Goal: Task Accomplishment & Management: Complete application form

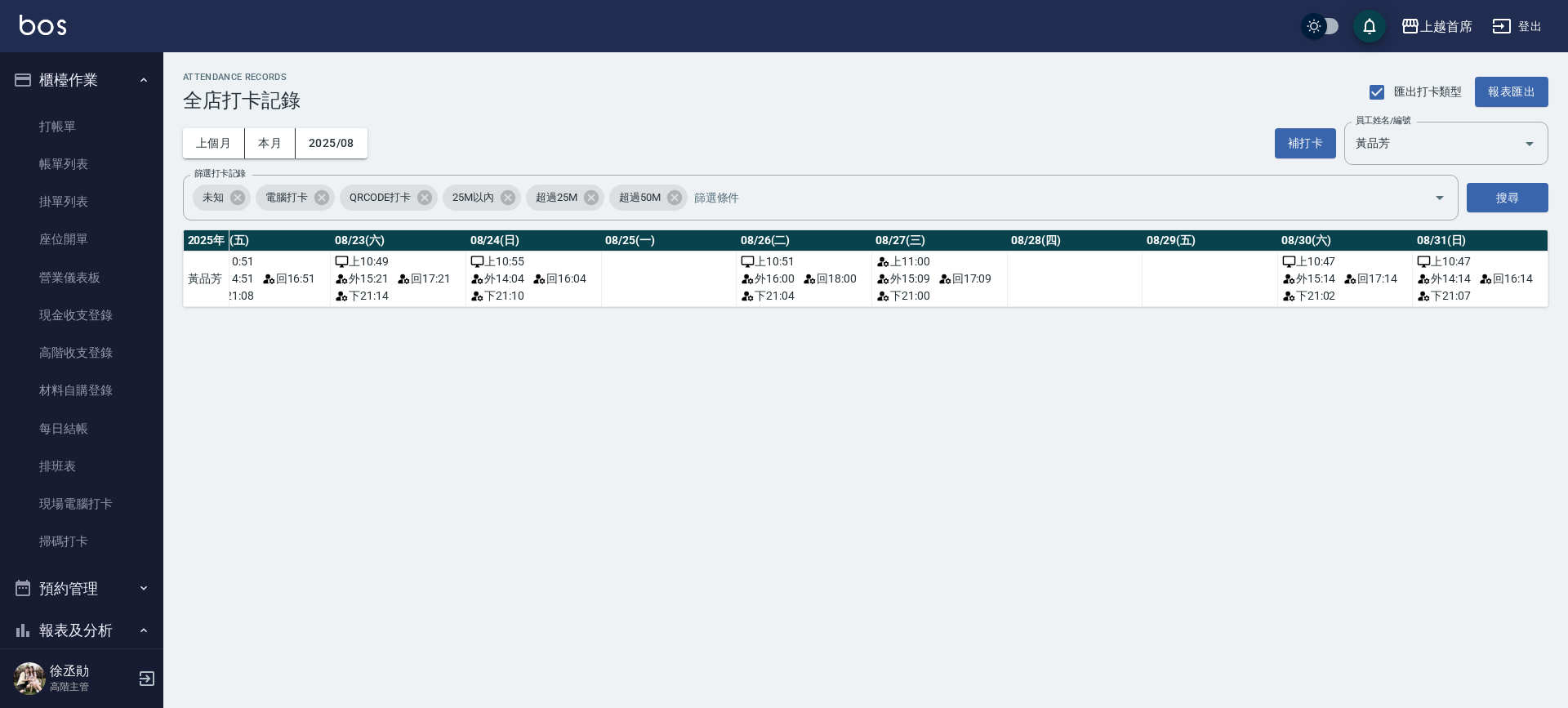
click at [94, 69] on button "櫃檯作業" at bounding box center [81, 80] width 151 height 42
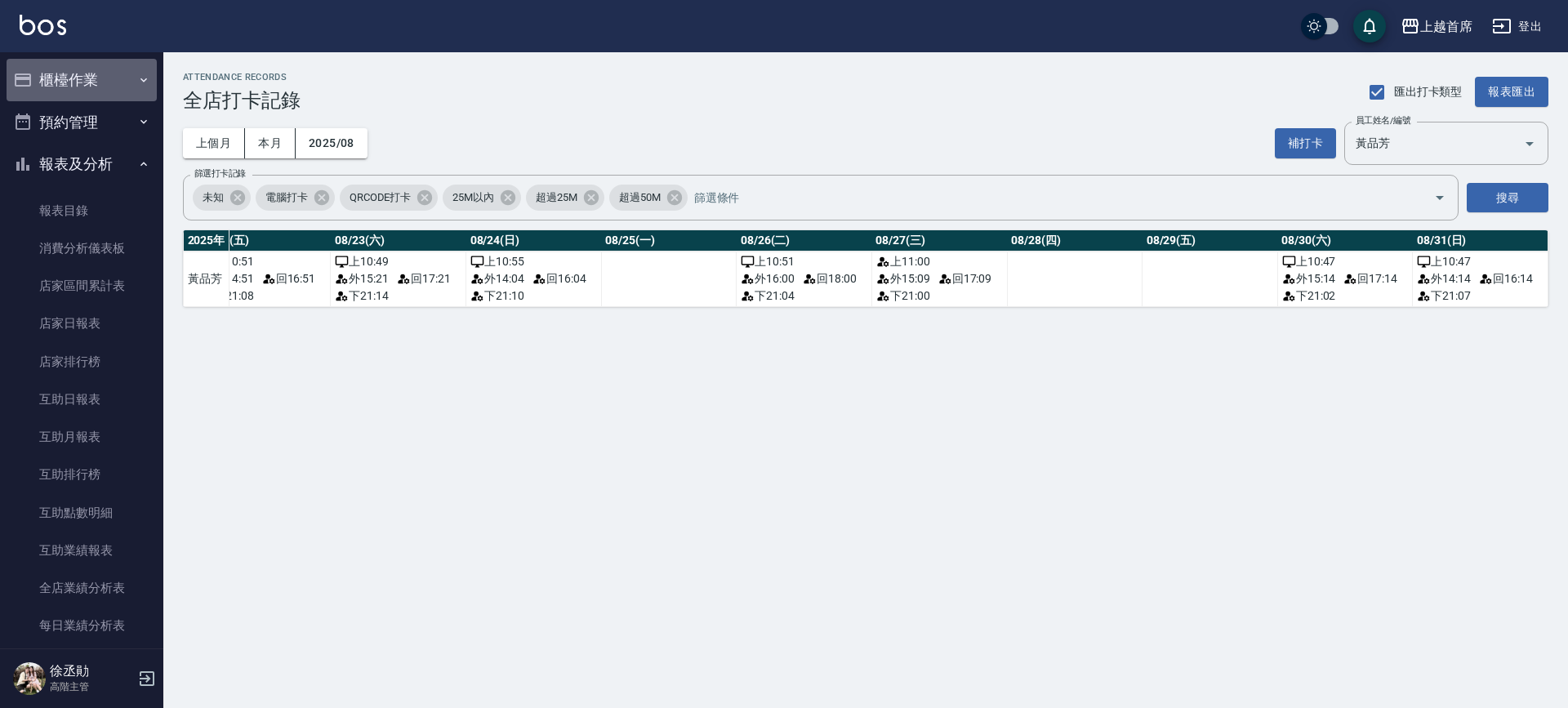
click at [93, 73] on button "櫃檯作業" at bounding box center [81, 80] width 151 height 42
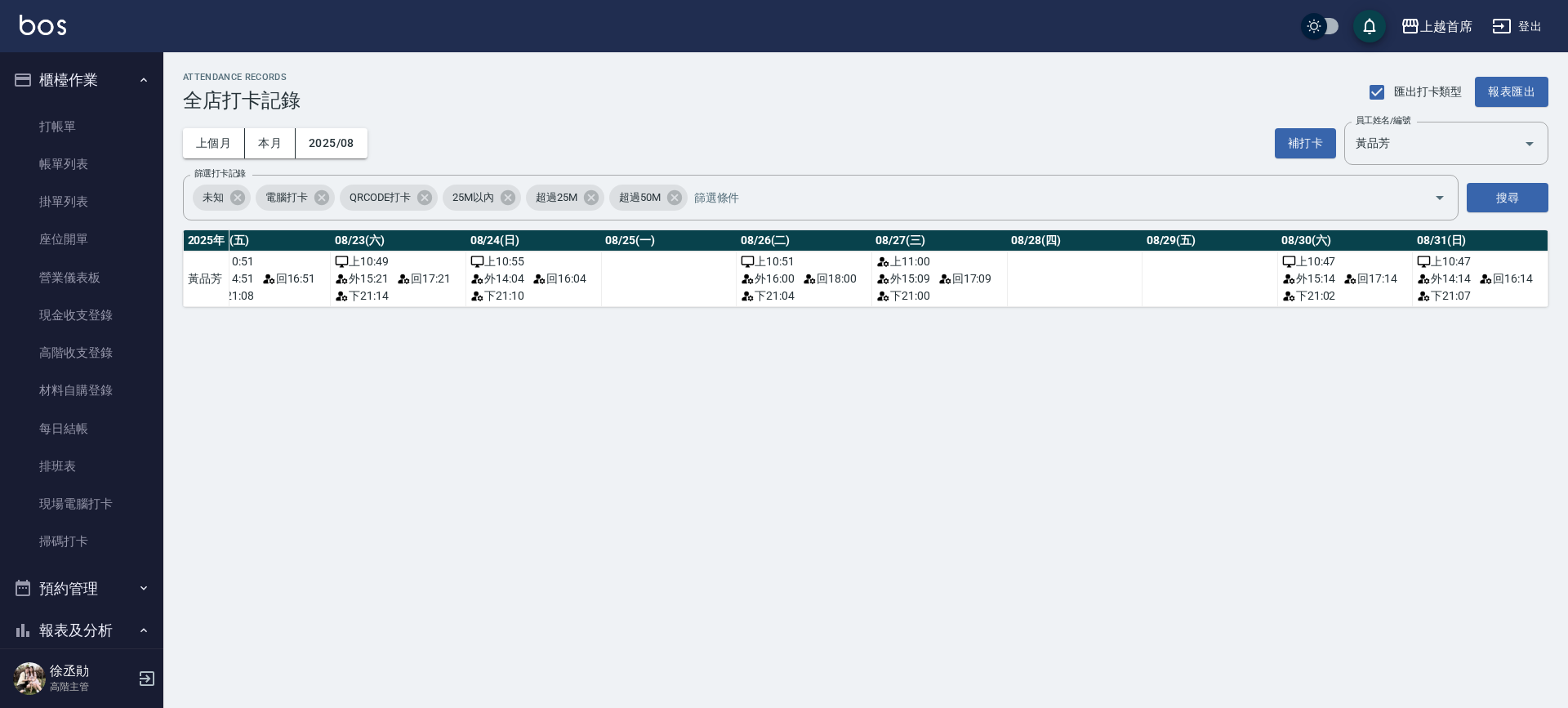
click at [92, 103] on ul "打帳單 帳單列表 掛單列表 座位開單 營業儀表板 現金收支登錄 高階收支登錄 材料自購登錄 每日結帳 排班表 現場電腦打卡 掃碼打卡" at bounding box center [81, 334] width 151 height 466
click at [104, 127] on link "打帳單" at bounding box center [81, 127] width 151 height 37
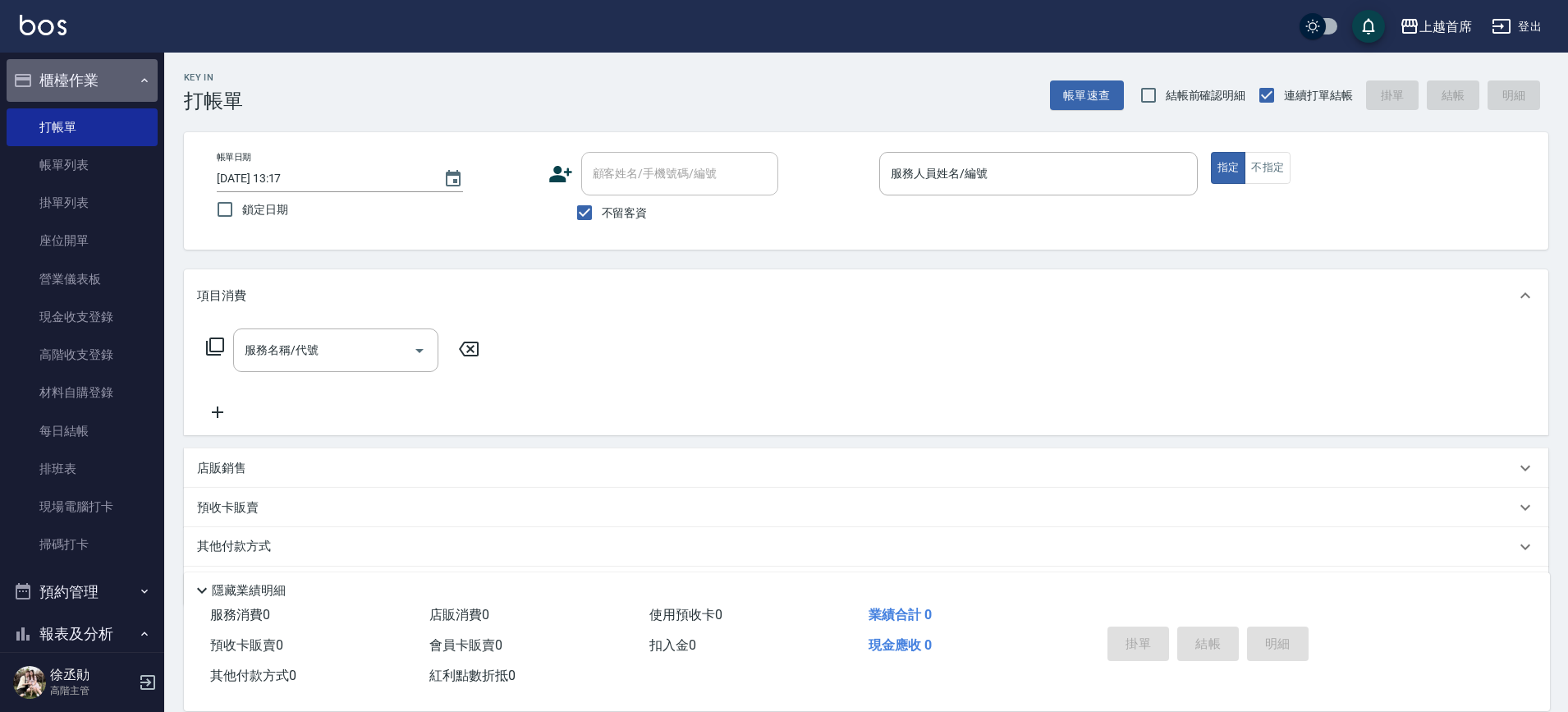
click at [110, 84] on button "櫃檯作業" at bounding box center [82, 80] width 151 height 43
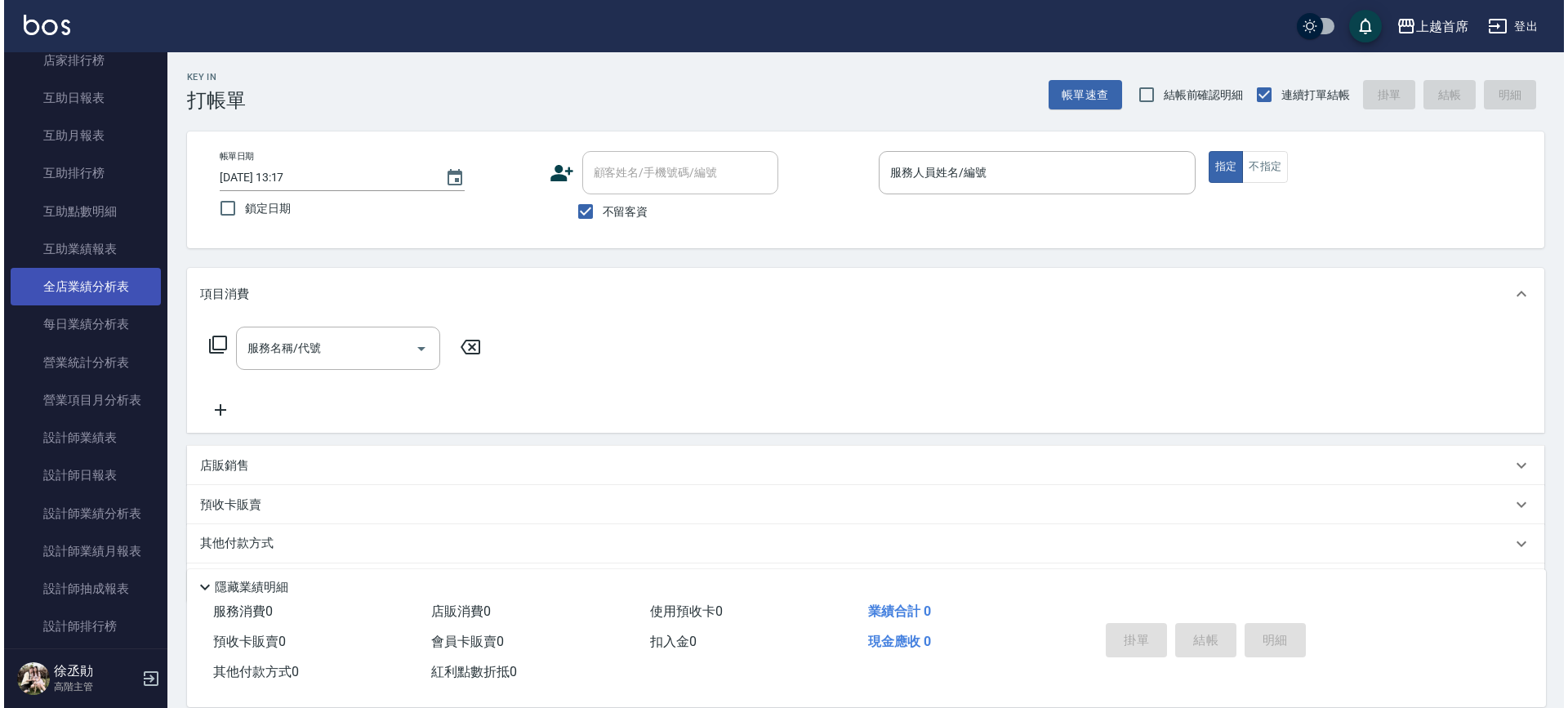
scroll to position [306, 0]
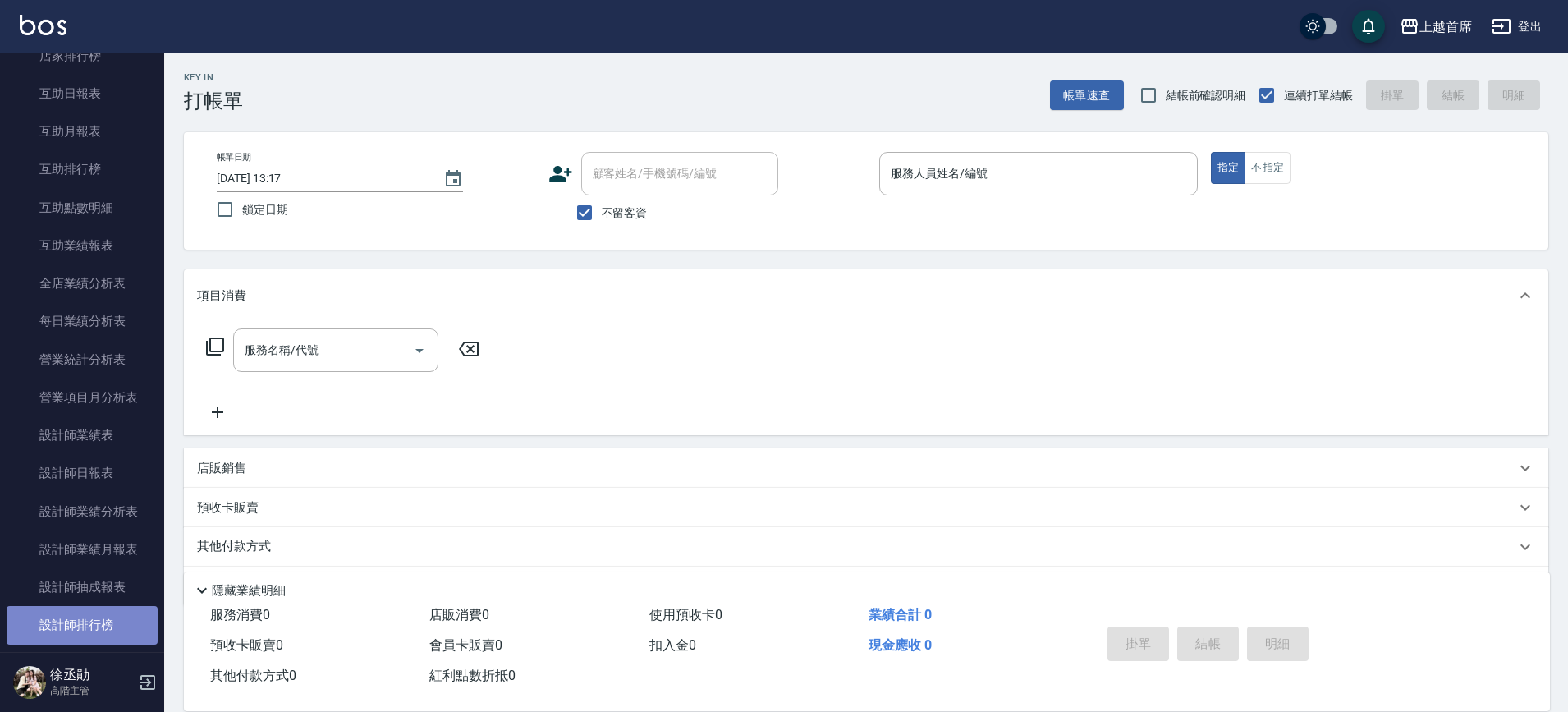
click at [113, 614] on link "設計師排行榜" at bounding box center [82, 625] width 151 height 37
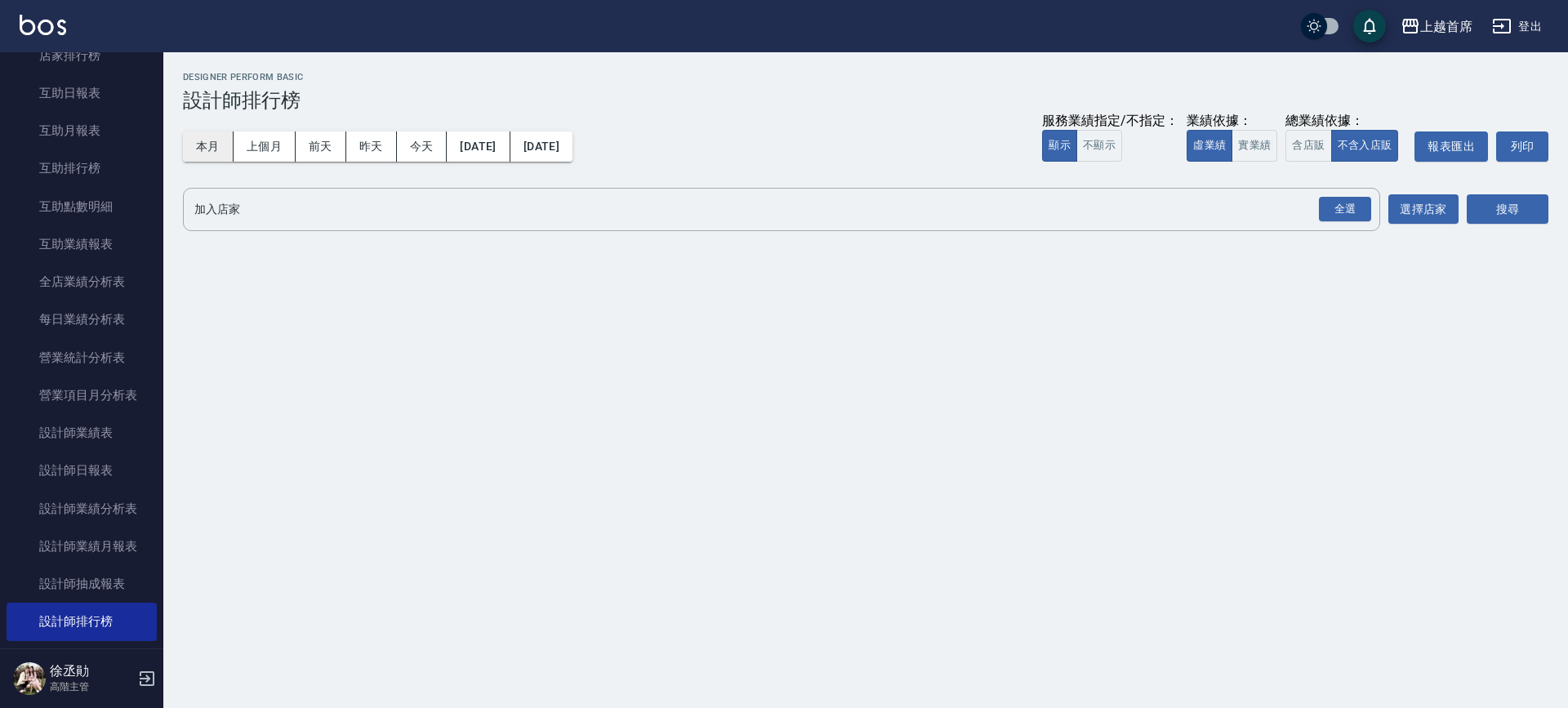
click at [221, 147] on button "本月" at bounding box center [208, 147] width 50 height 30
click at [1263, 142] on button "實業績" at bounding box center [1255, 146] width 46 height 32
click at [1341, 208] on div "全選" at bounding box center [1345, 209] width 52 height 26
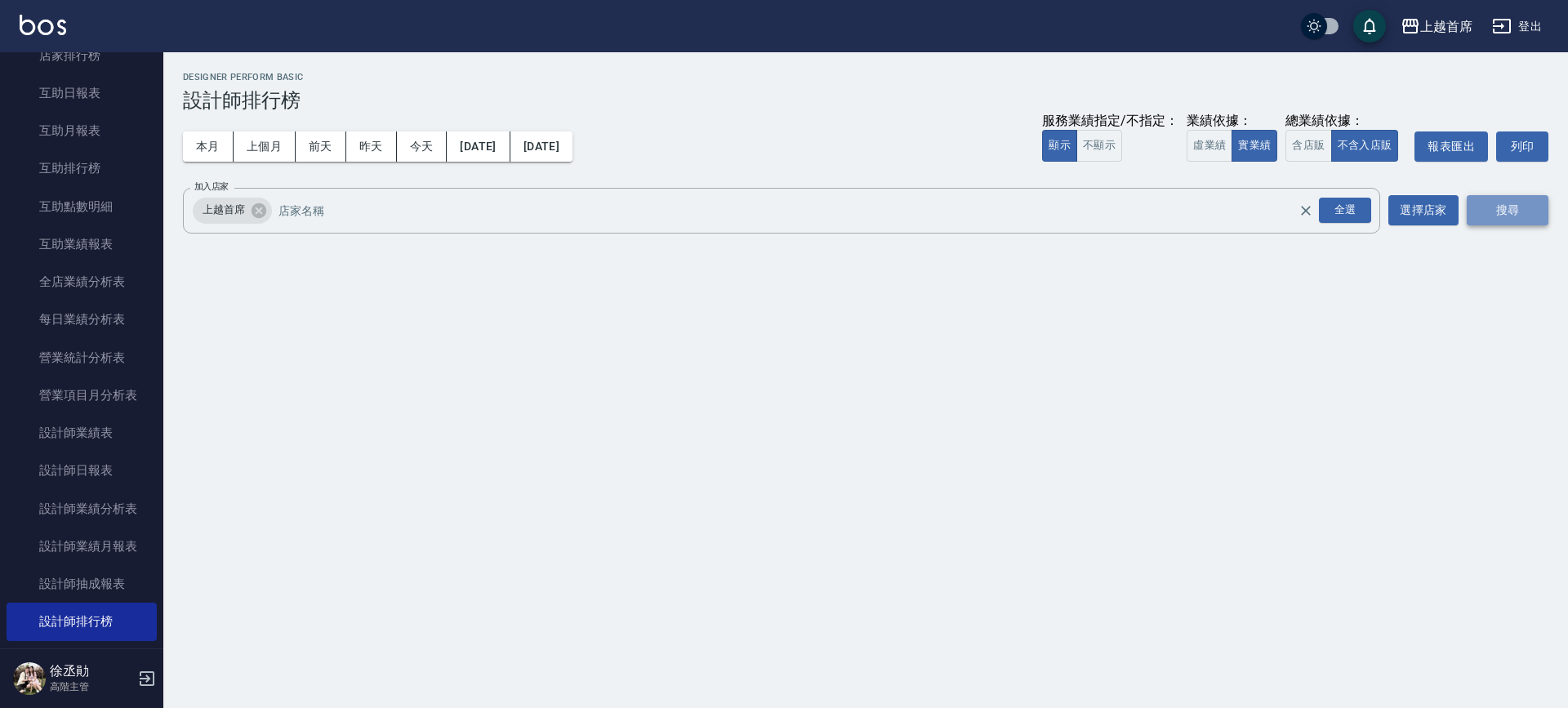
click at [1483, 204] on button "搜尋" at bounding box center [1508, 210] width 81 height 30
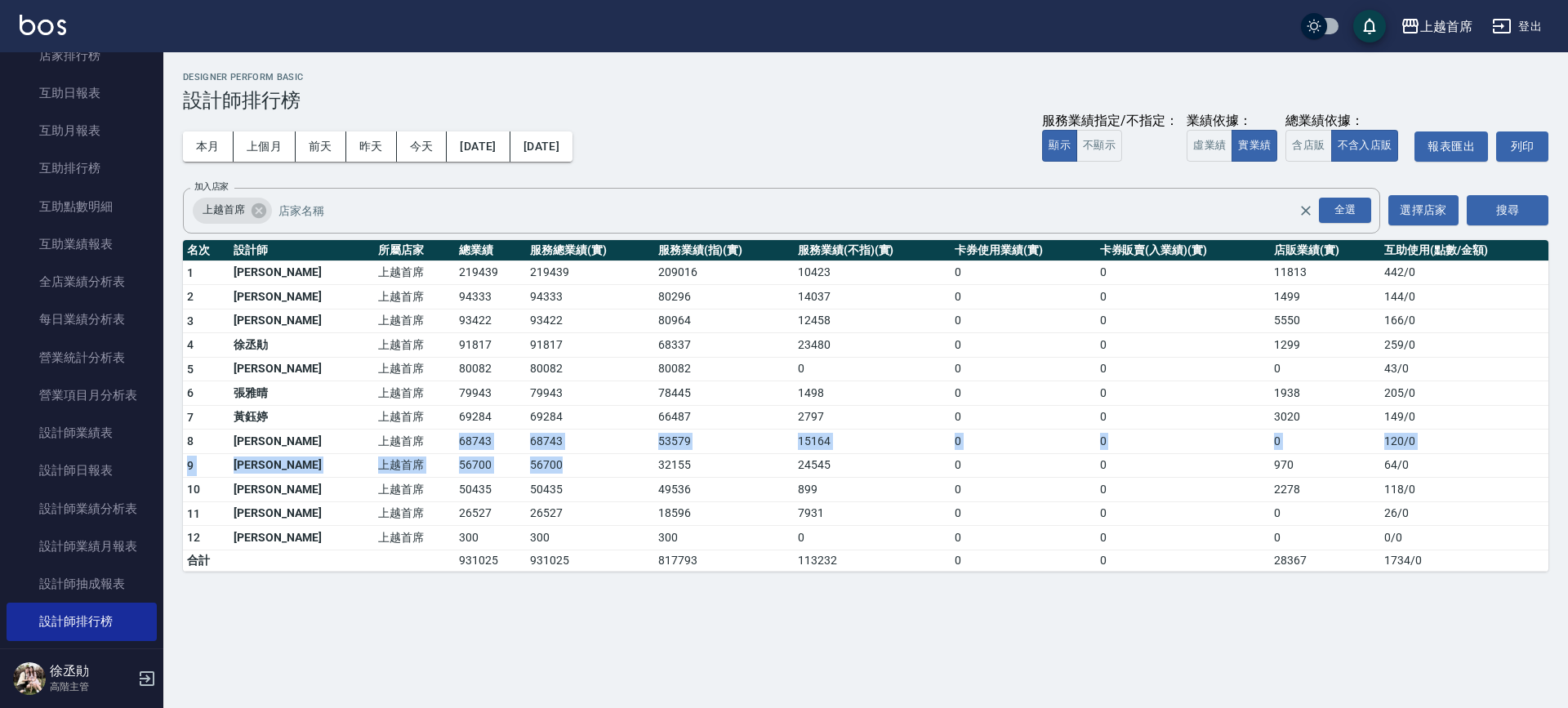
drag, startPoint x: 396, startPoint y: 442, endPoint x: 568, endPoint y: 457, distance: 172.7
click at [568, 457] on tbody "1 [PERSON_NAME]首席 219439 219439 209016 10423 0 0 11813 442 / 0 2 [PERSON_NAME]首…" at bounding box center [866, 415] width 1365 height 311
click at [594, 492] on td "50435" at bounding box center [590, 490] width 127 height 25
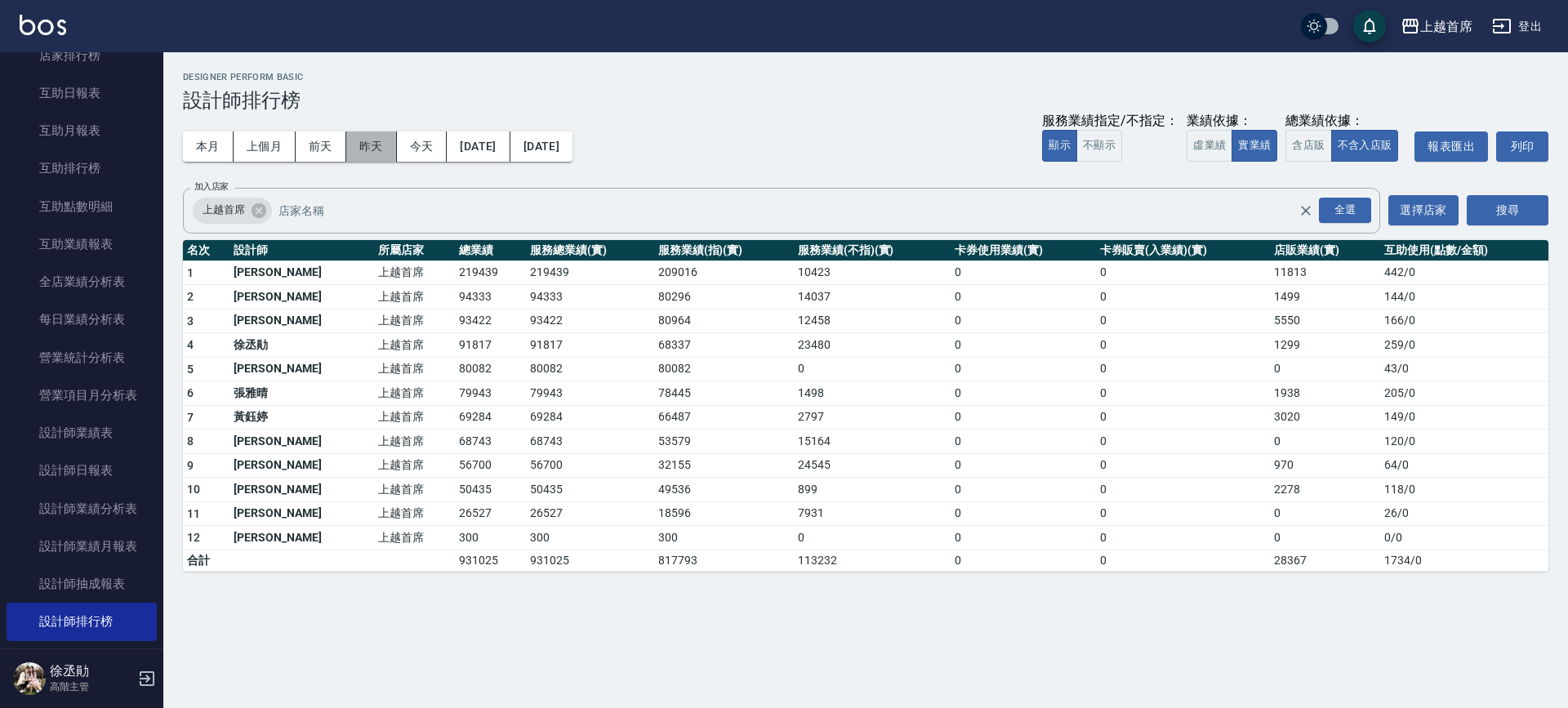
click at [387, 143] on button "昨天" at bounding box center [371, 147] width 50 height 30
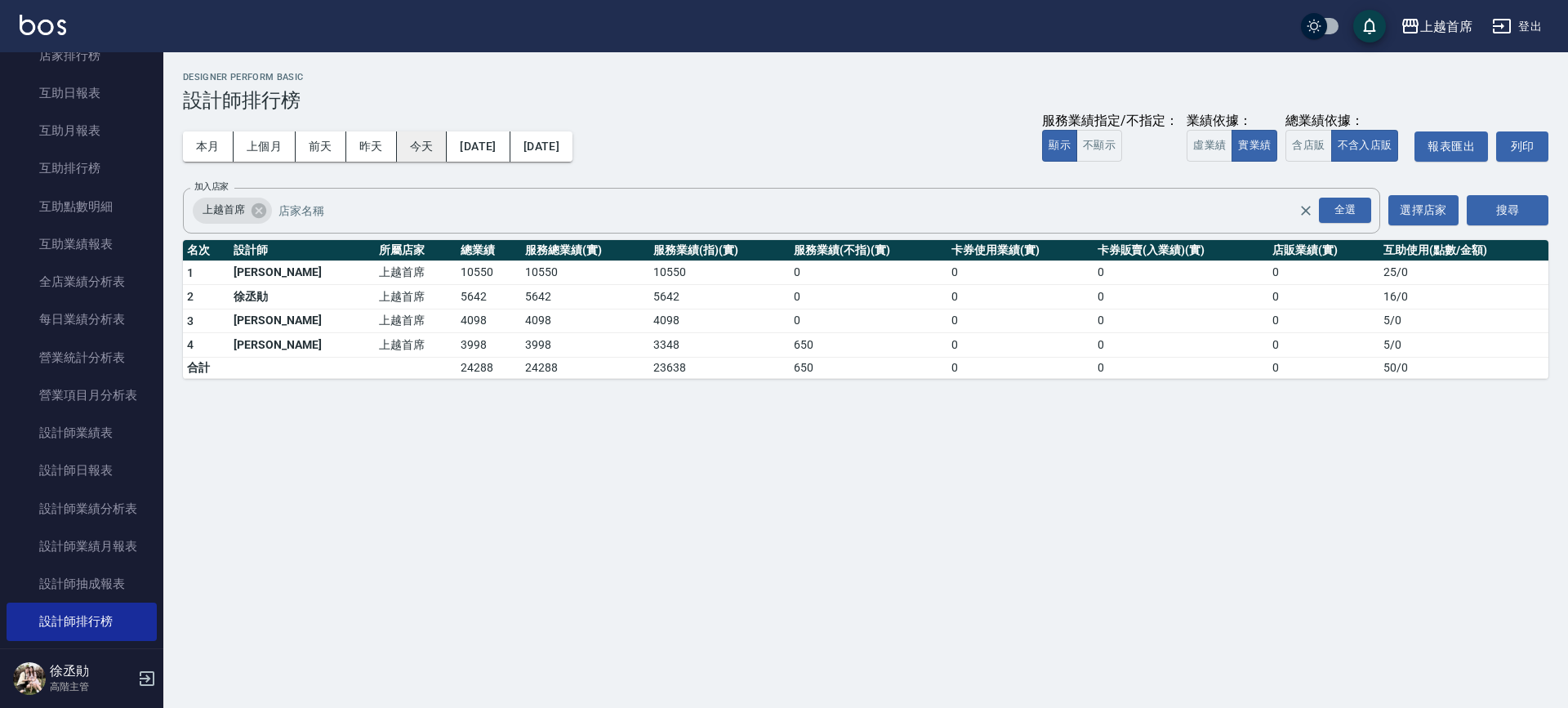
click at [418, 142] on button "今天" at bounding box center [421, 147] width 50 height 30
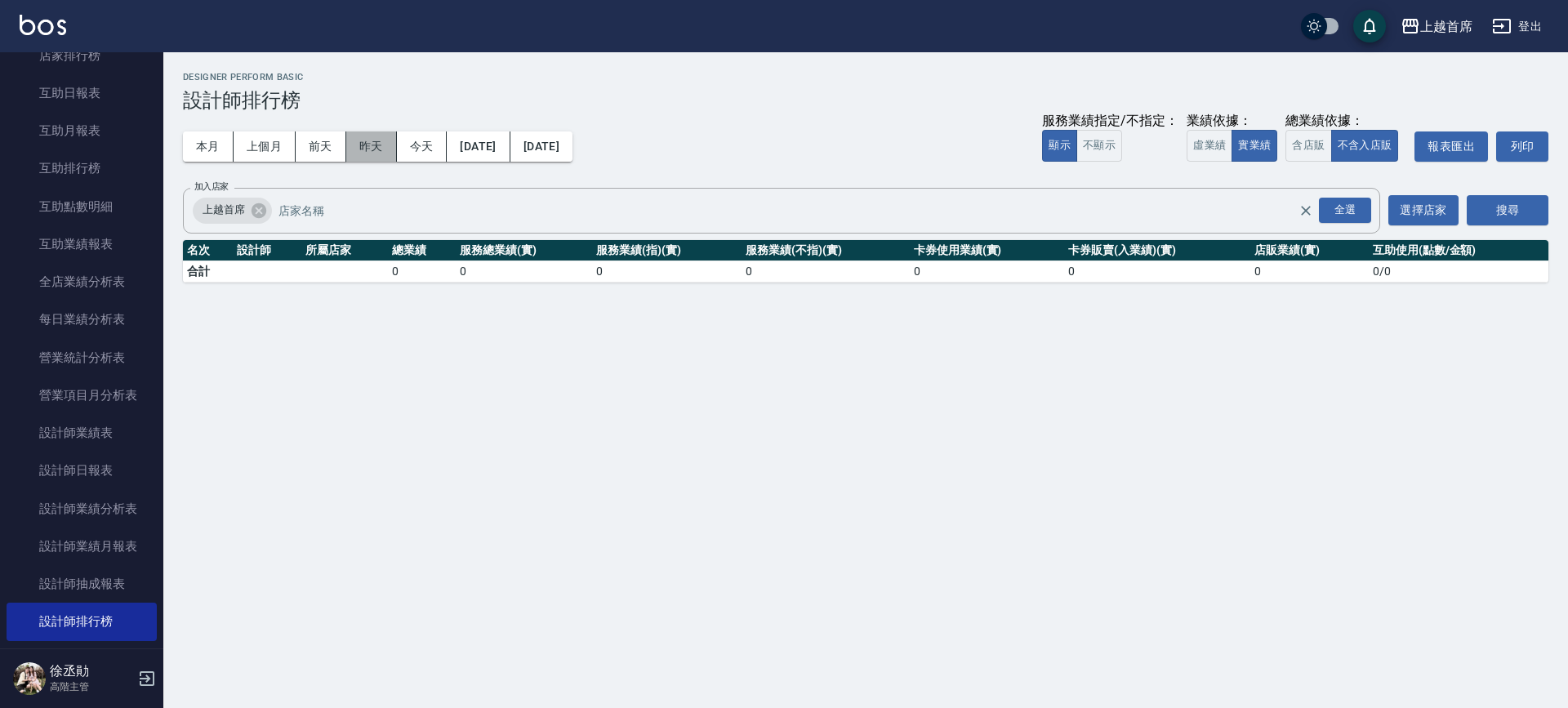
click at [371, 148] on button "昨天" at bounding box center [371, 147] width 50 height 30
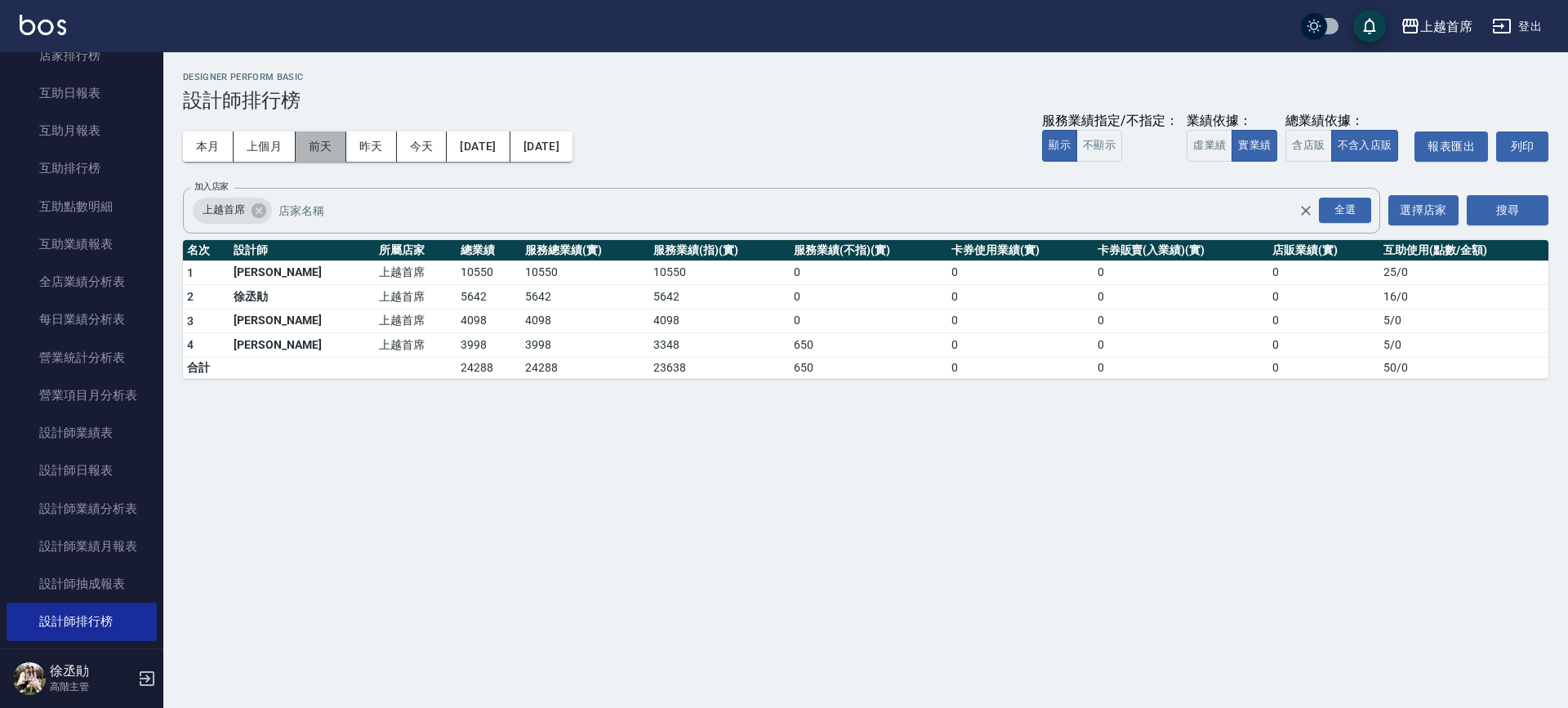
click at [330, 147] on button "前天" at bounding box center [321, 147] width 50 height 30
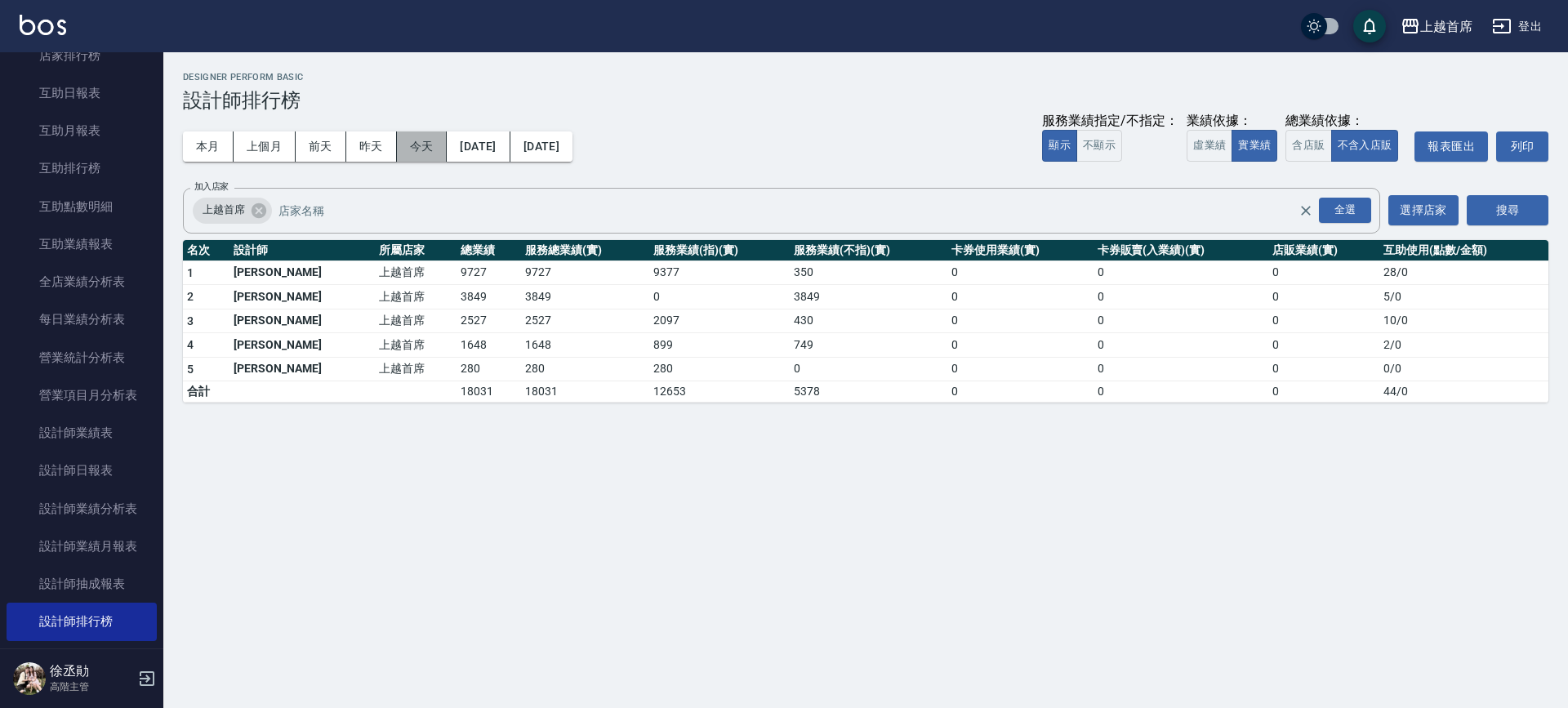
click at [418, 147] on button "今天" at bounding box center [421, 147] width 50 height 30
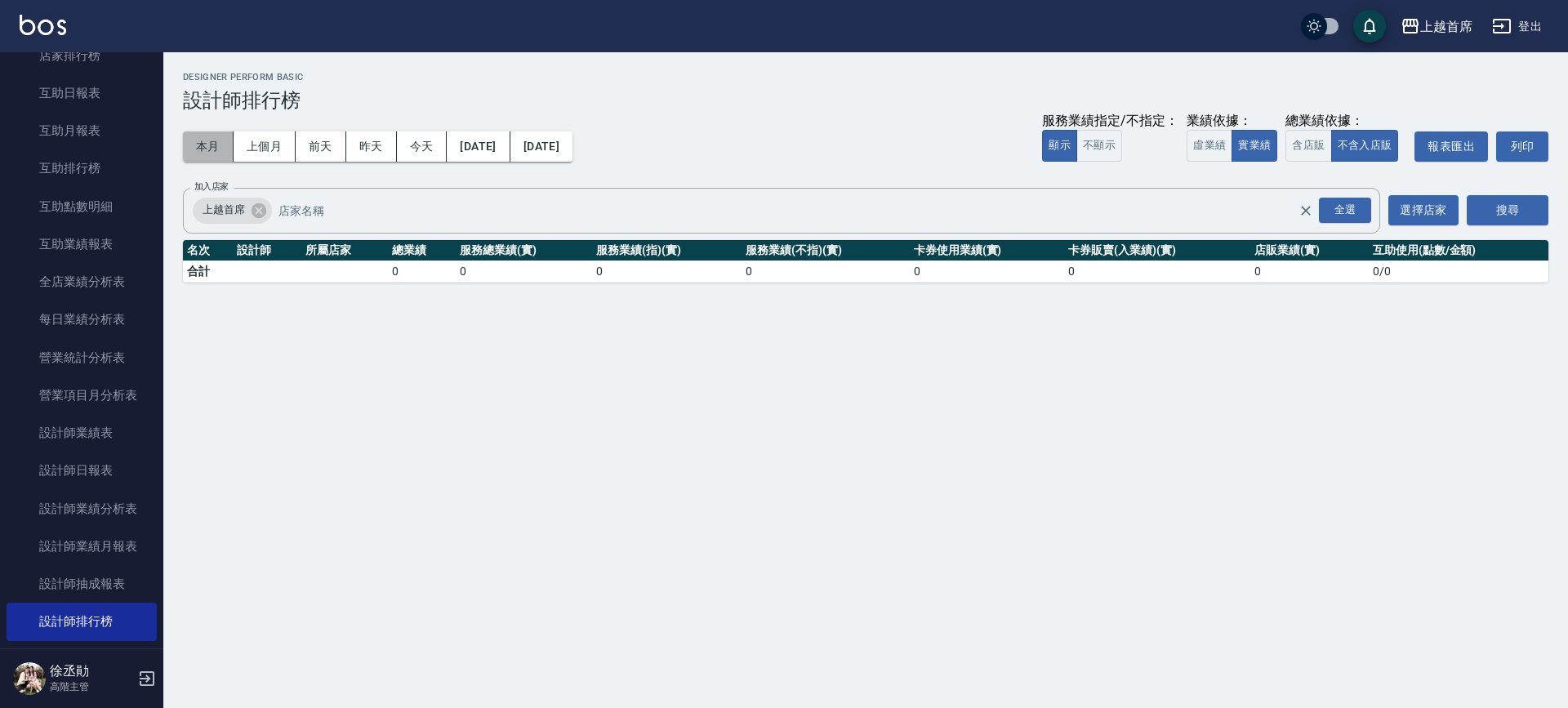
click at [203, 142] on button "本月" at bounding box center [208, 147] width 50 height 30
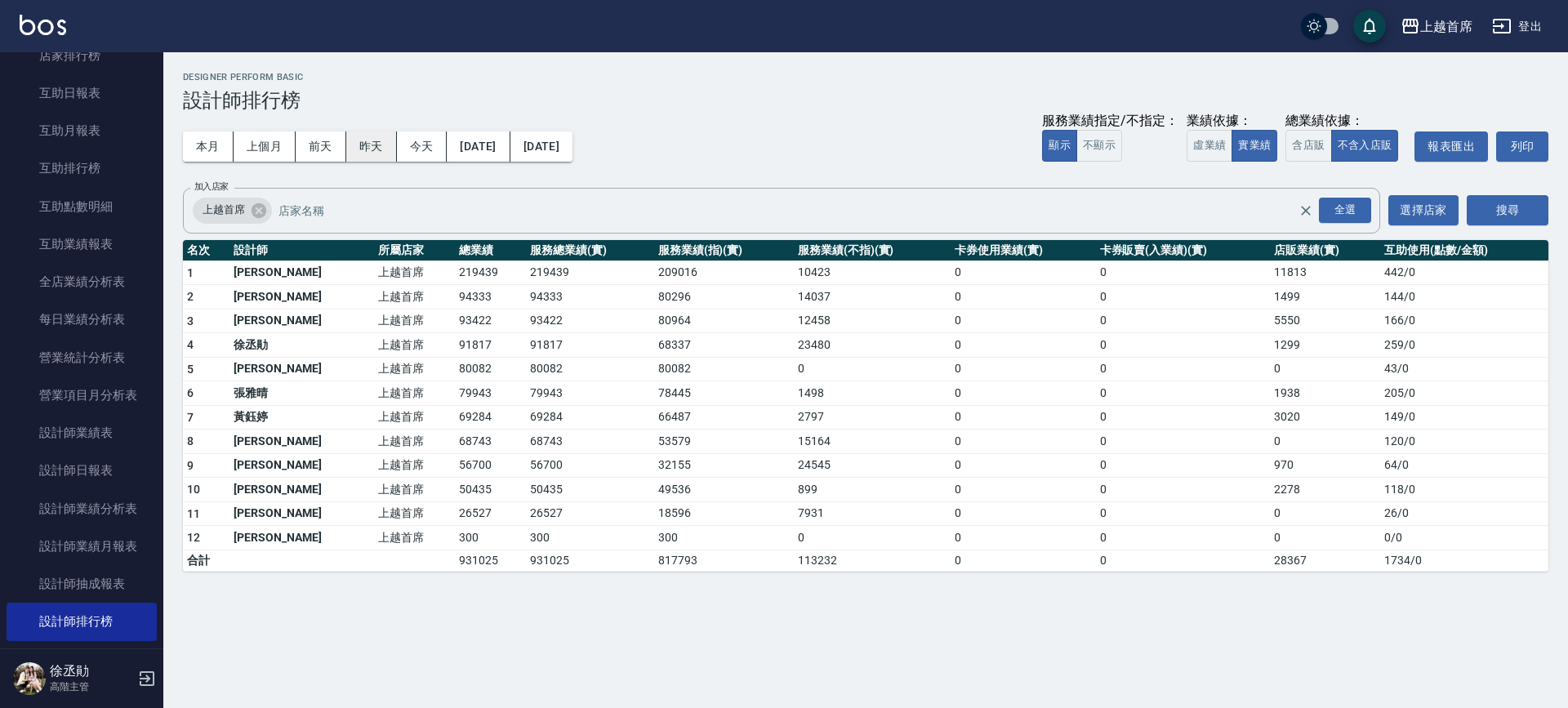
click at [366, 142] on button "昨天" at bounding box center [371, 147] width 50 height 30
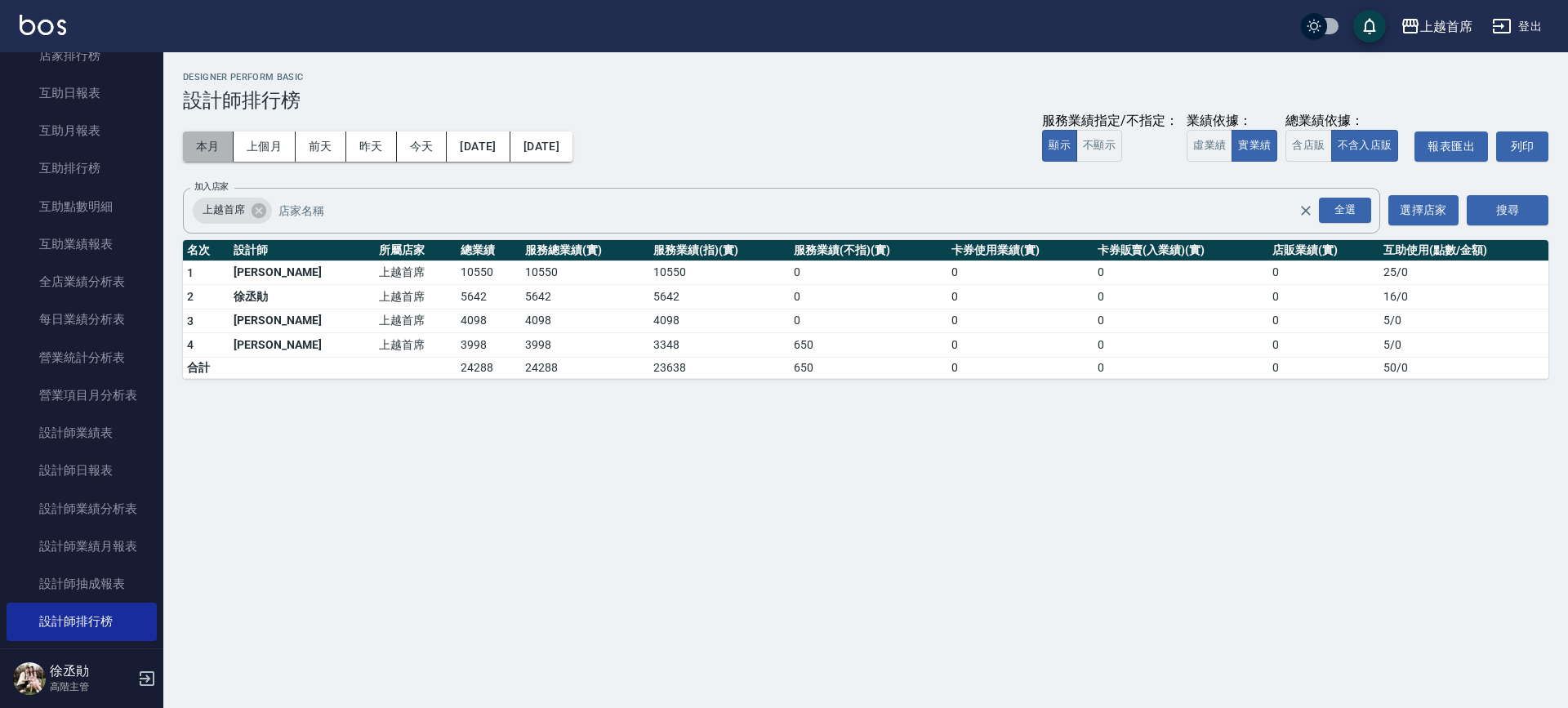
click at [228, 142] on button "本月" at bounding box center [208, 147] width 50 height 30
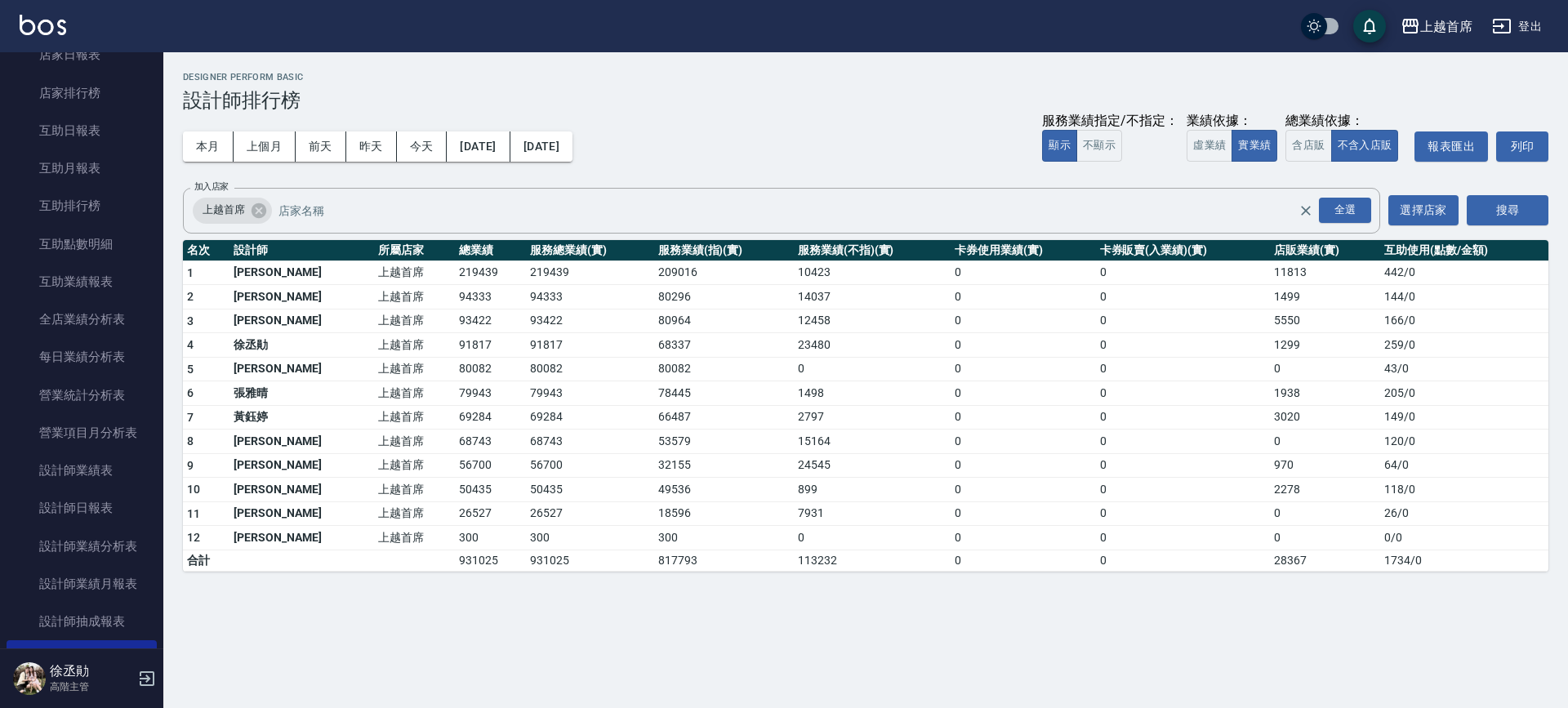
scroll to position [271, 0]
click at [99, 323] on link "全店業績分析表" at bounding box center [81, 317] width 151 height 37
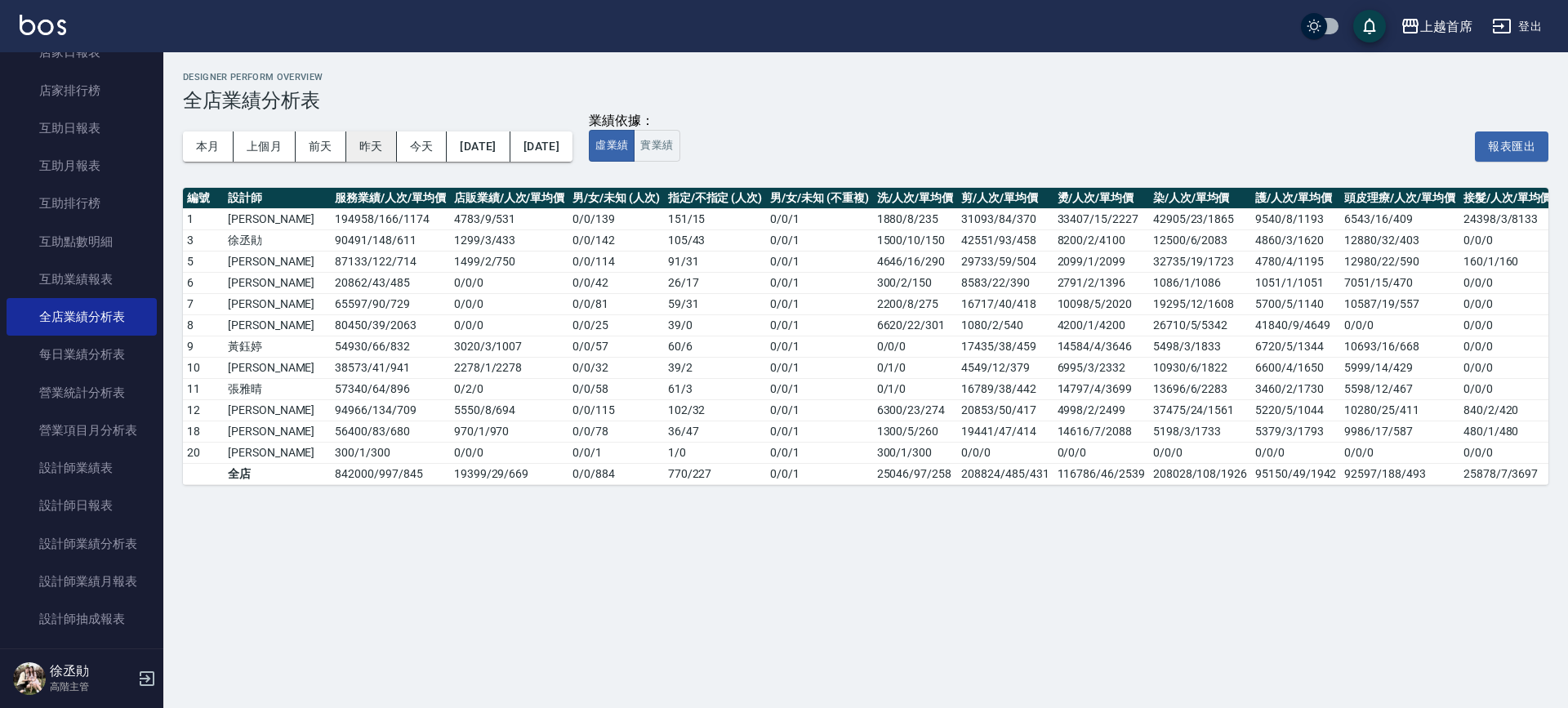
click at [374, 148] on button "昨天" at bounding box center [371, 147] width 50 height 30
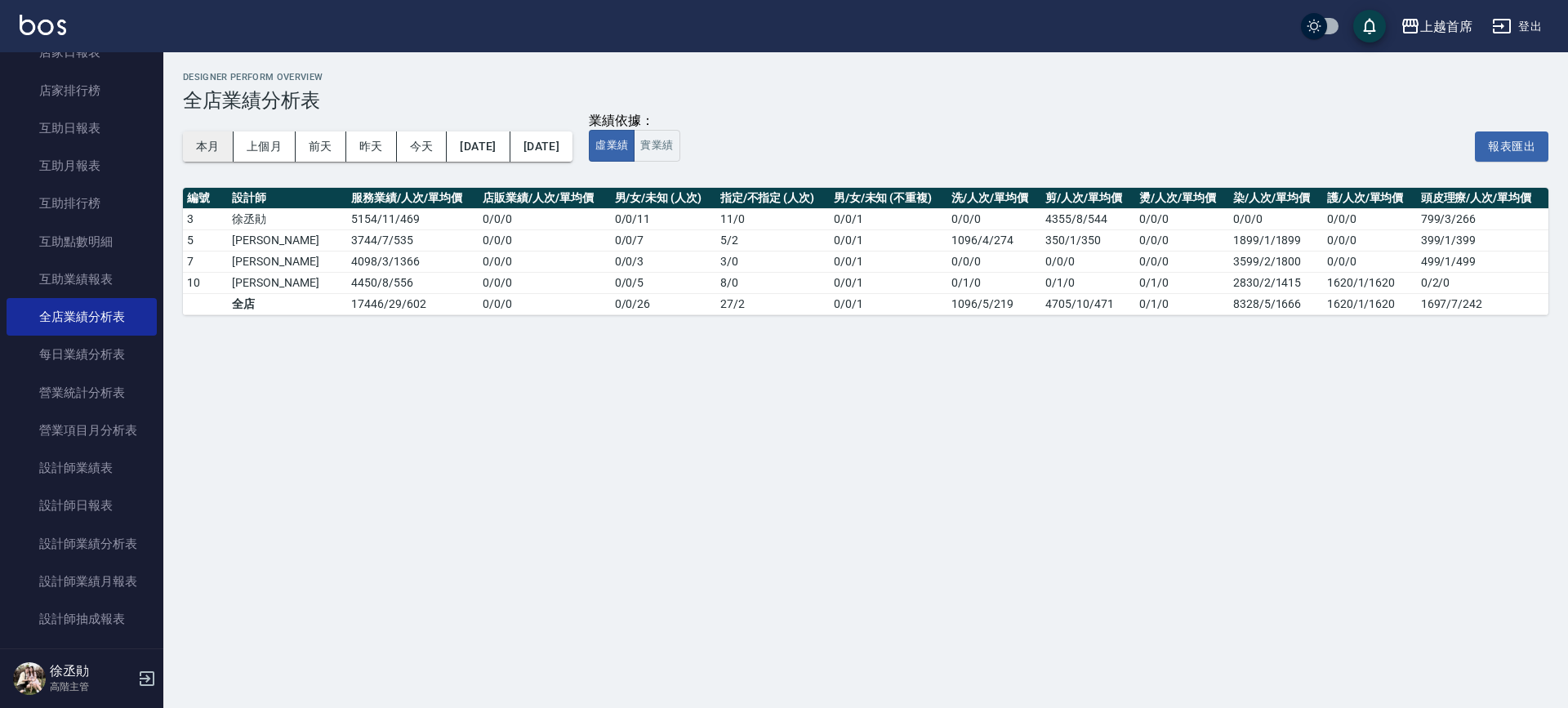
click at [215, 150] on button "本月" at bounding box center [208, 147] width 50 height 30
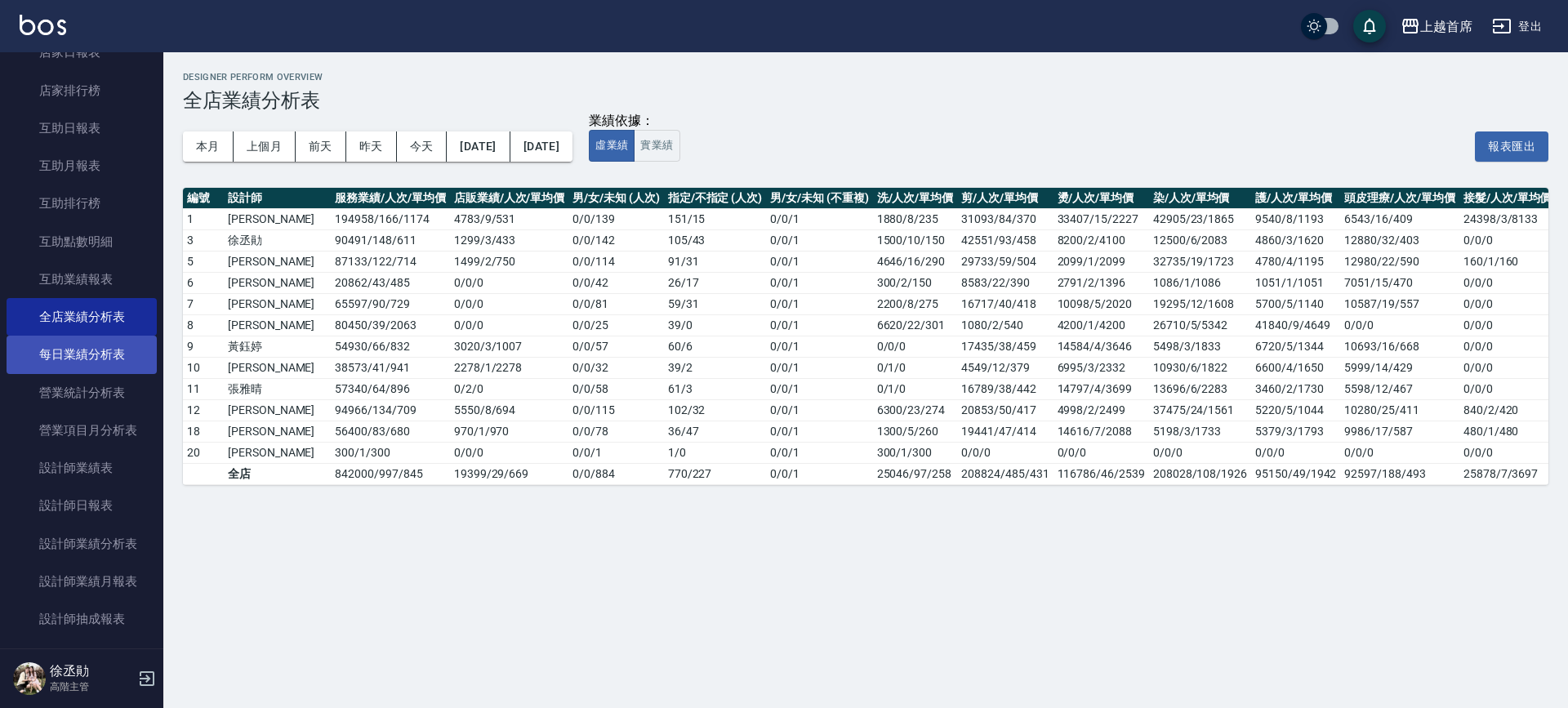
click at [111, 339] on link "每日業績分析表" at bounding box center [81, 354] width 151 height 37
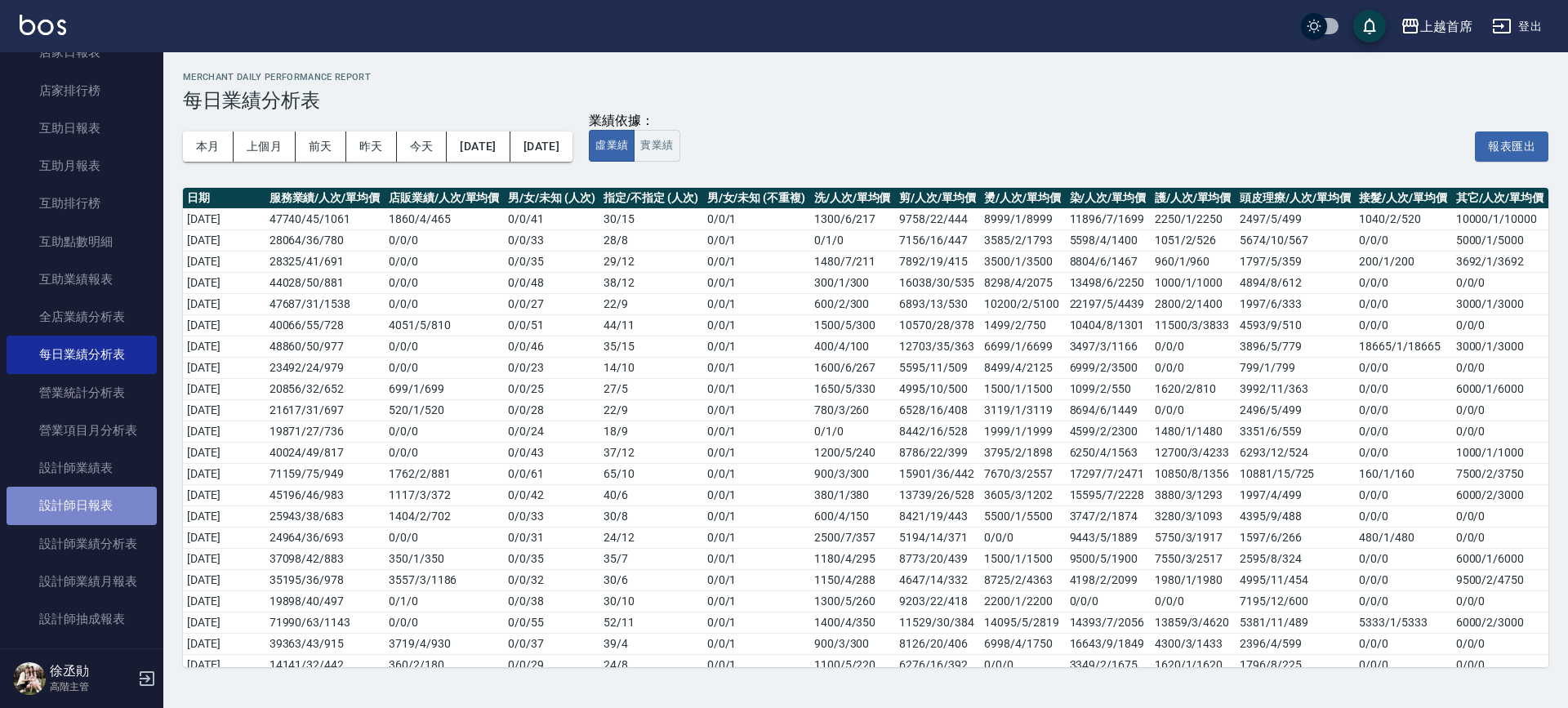
click at [134, 509] on link "設計師日報表" at bounding box center [81, 505] width 151 height 37
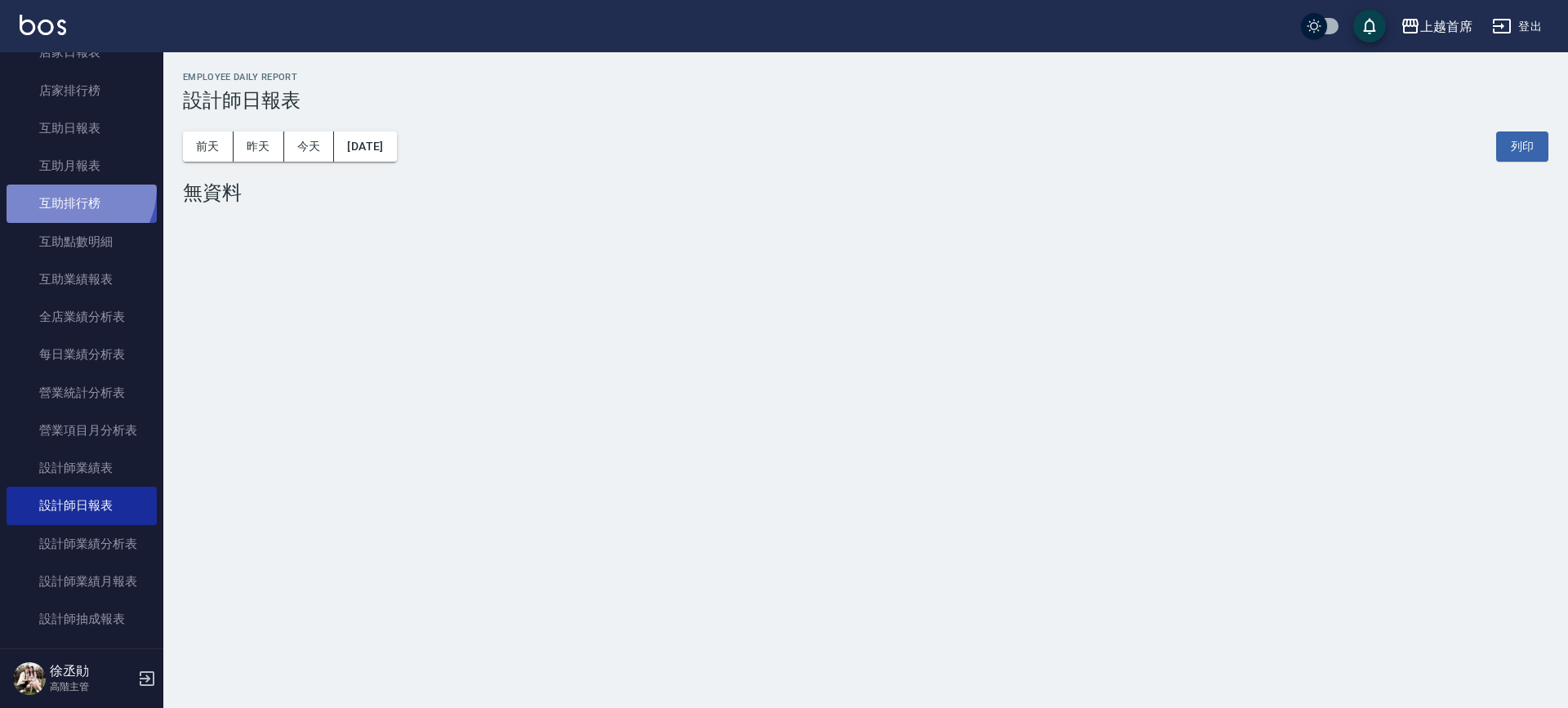
click at [71, 188] on link "互助排行榜" at bounding box center [81, 203] width 151 height 37
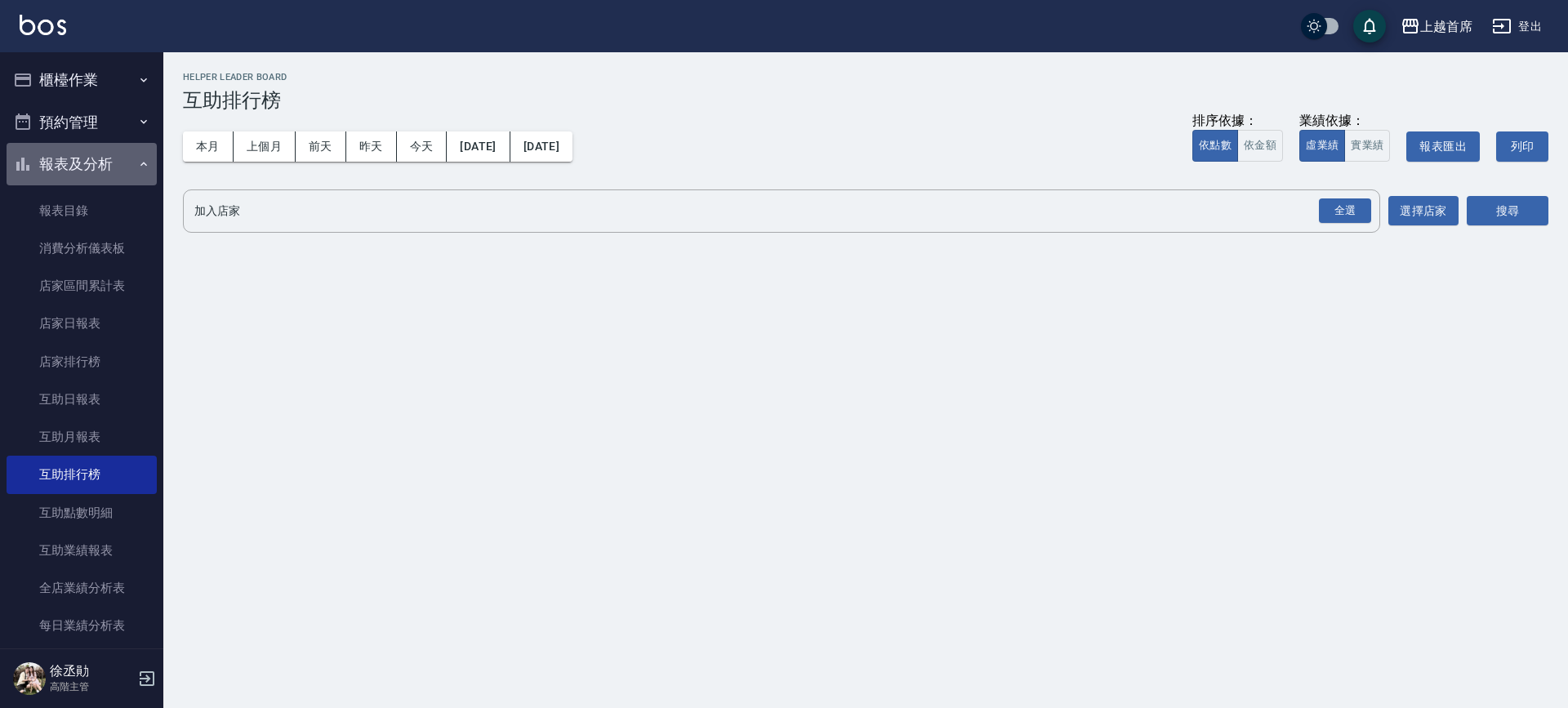
click at [107, 149] on button "報表及分析" at bounding box center [81, 164] width 151 height 42
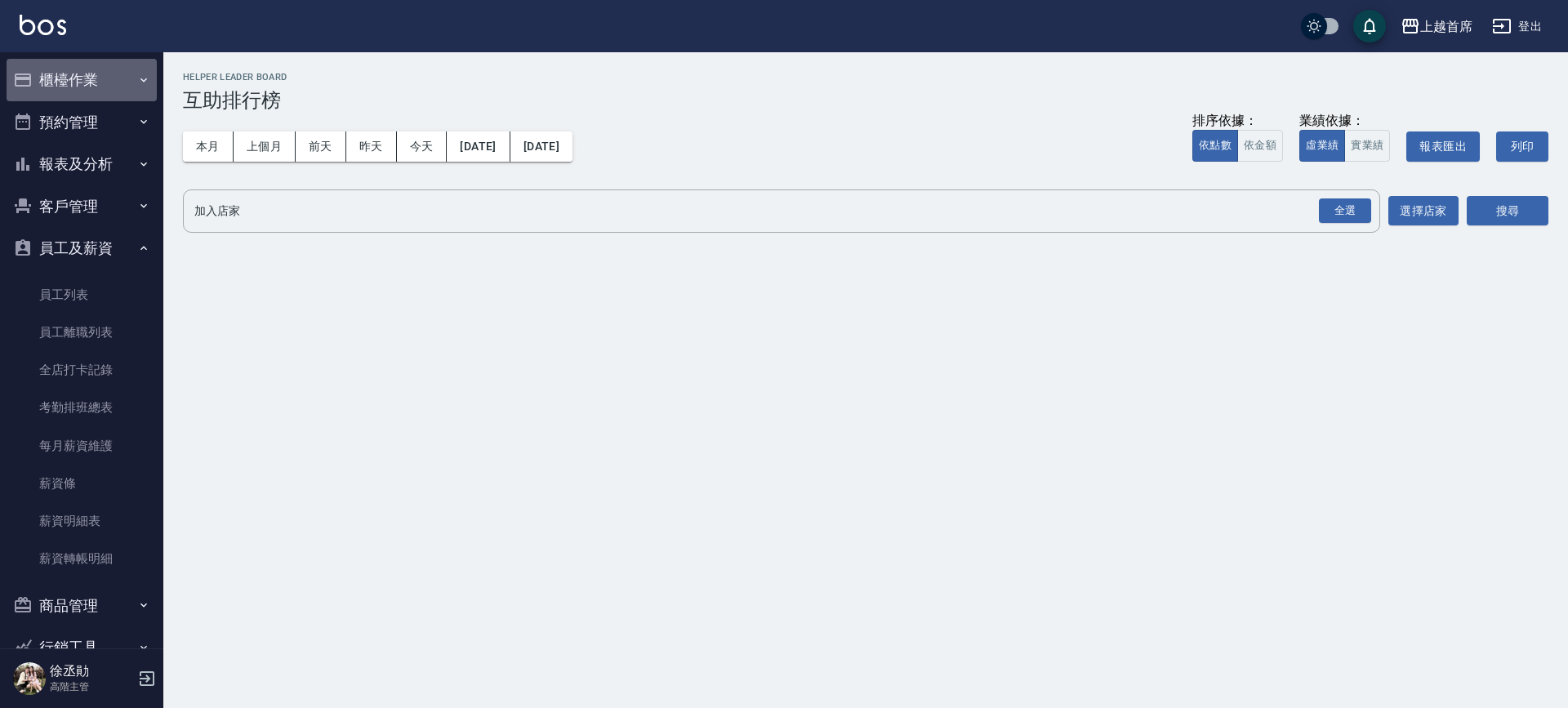
click at [95, 88] on button "櫃檯作業" at bounding box center [81, 80] width 151 height 42
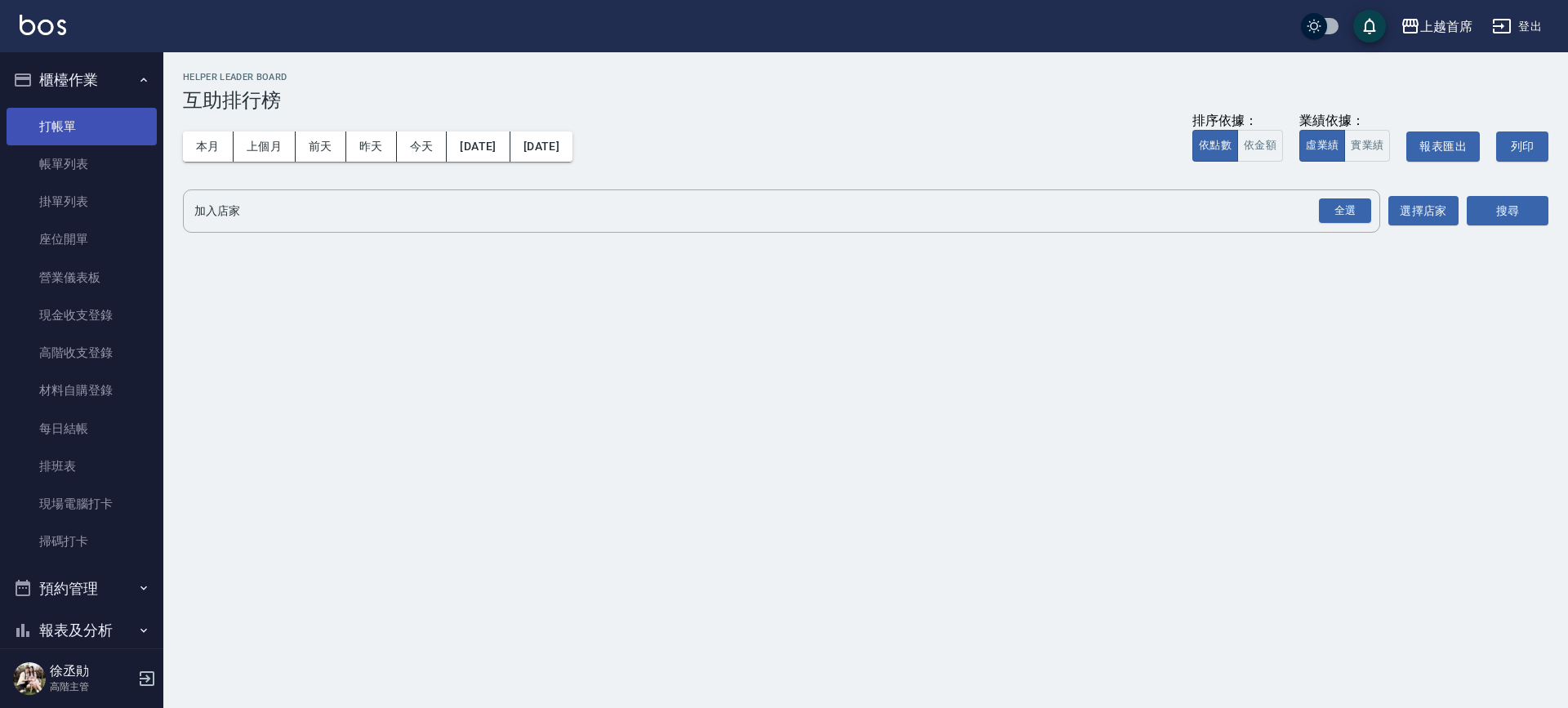
click at [126, 140] on link "打帳單" at bounding box center [81, 127] width 151 height 37
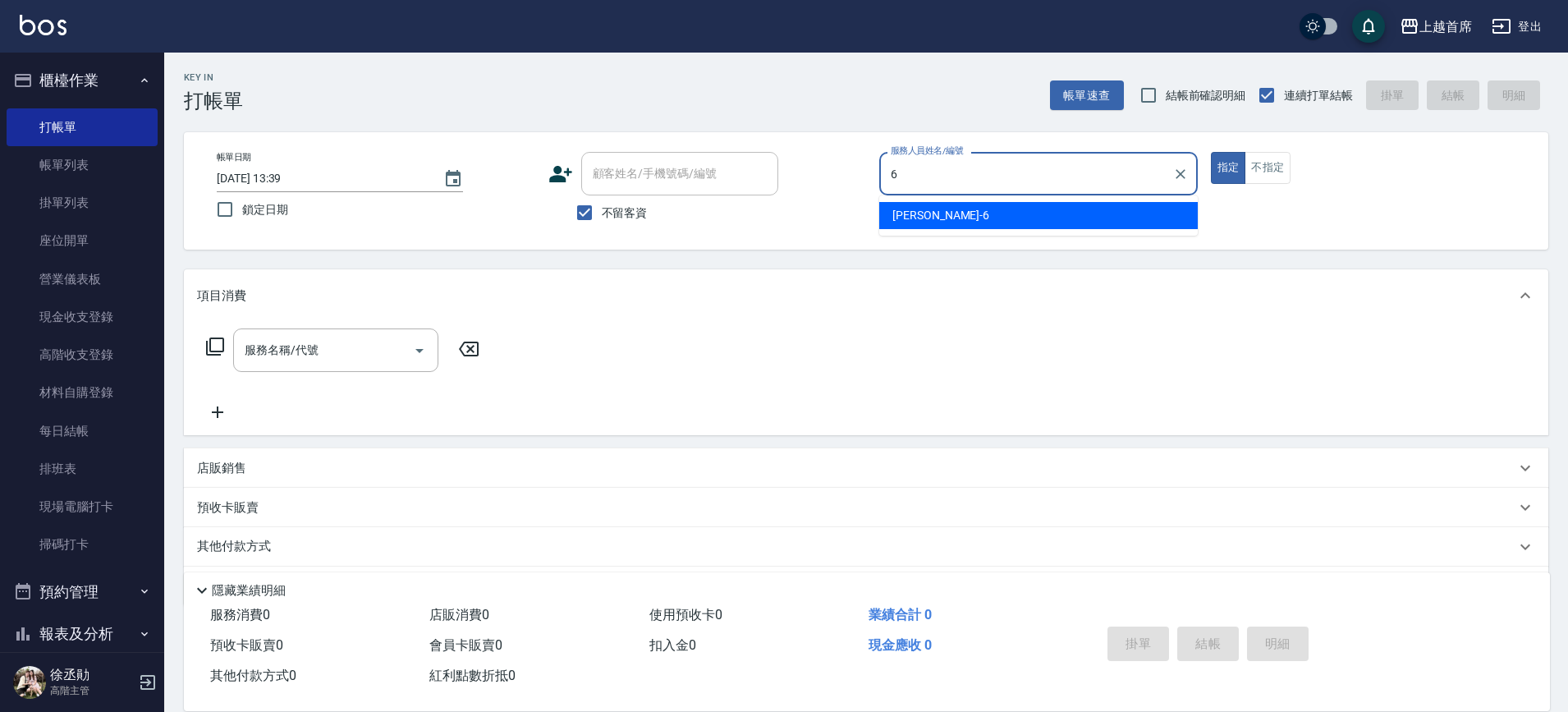
type input "Aki-6"
type button "true"
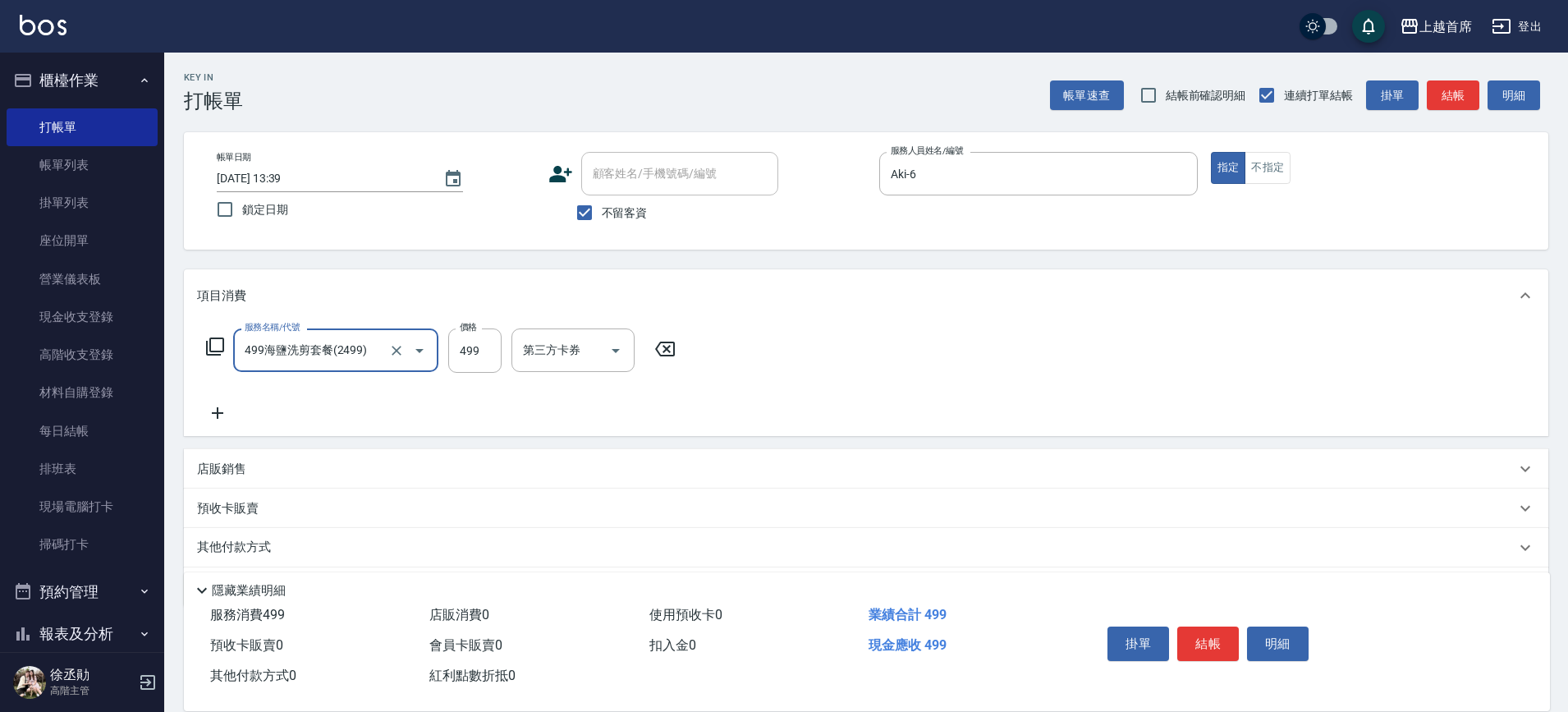
type input "499海鹽洗剪套餐(2499)"
type input "590"
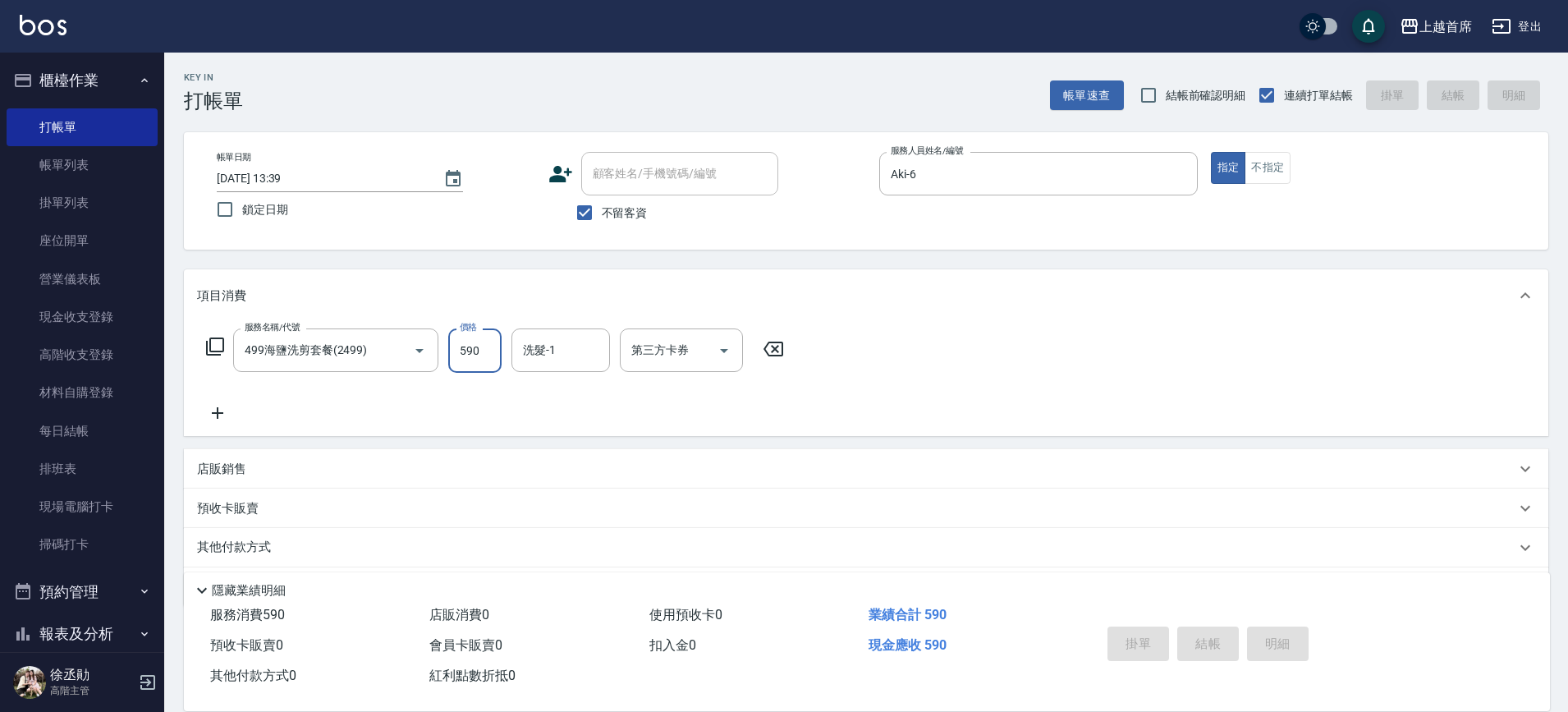
type input "[DATE] 13:40"
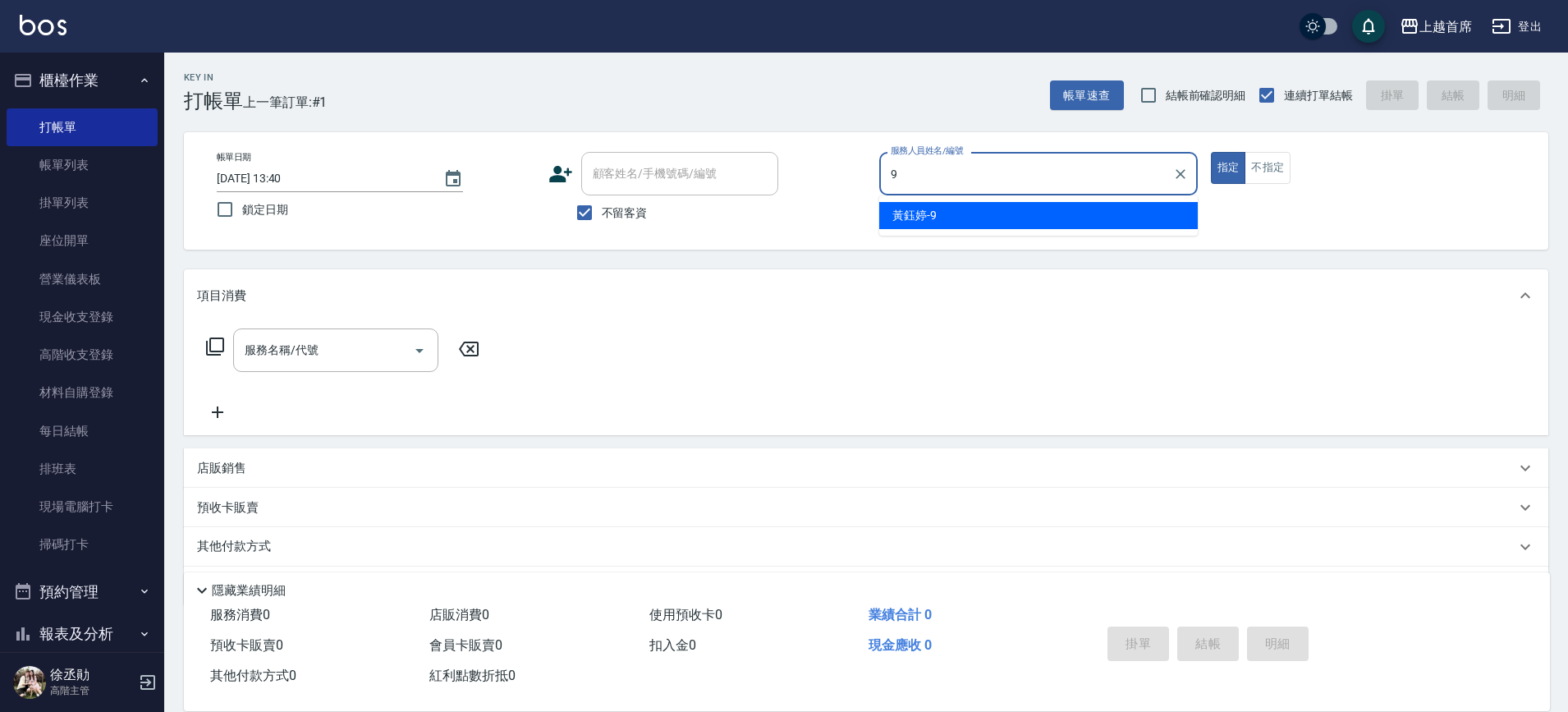
type input "[PERSON_NAME]-9"
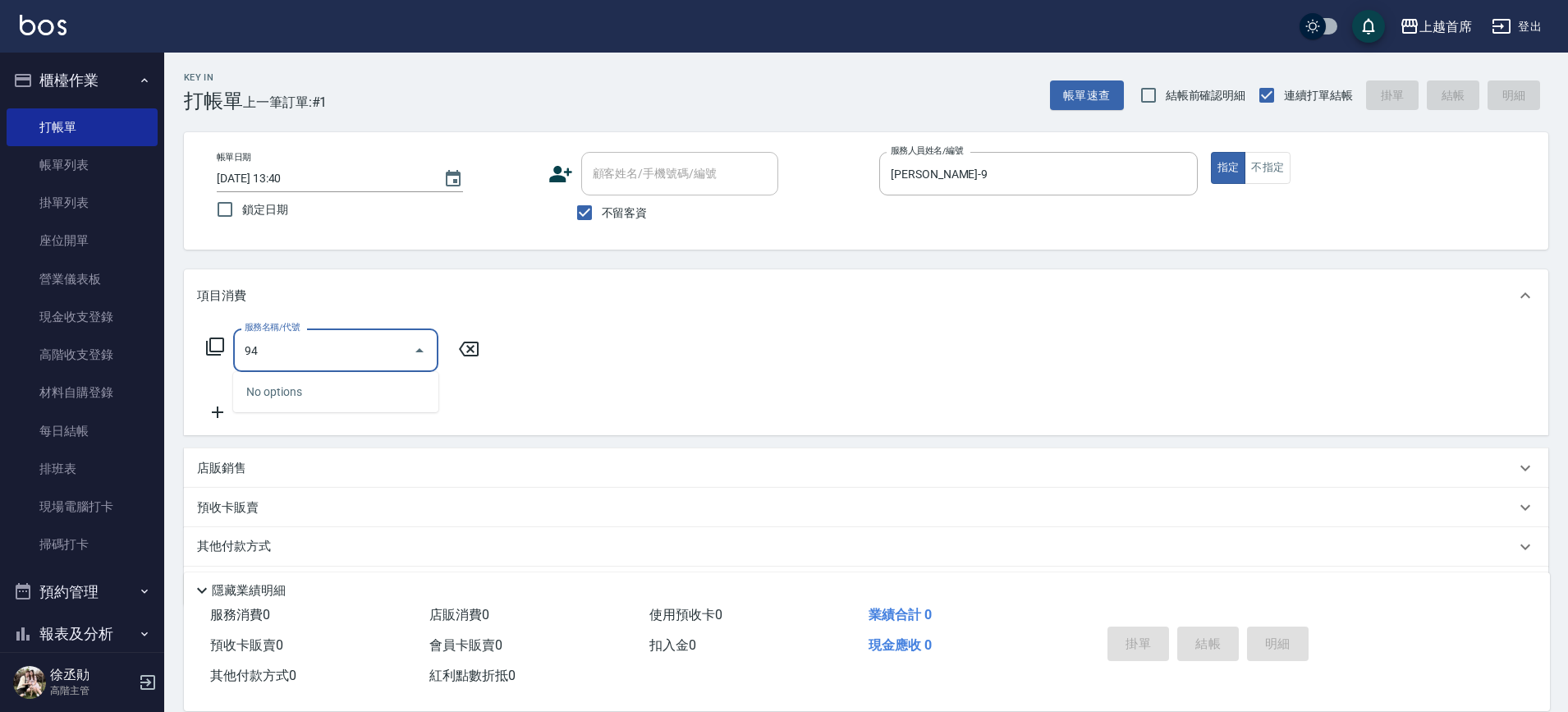
type input "9"
type input "0949"
click at [207, 337] on icon at bounding box center [215, 346] width 20 height 20
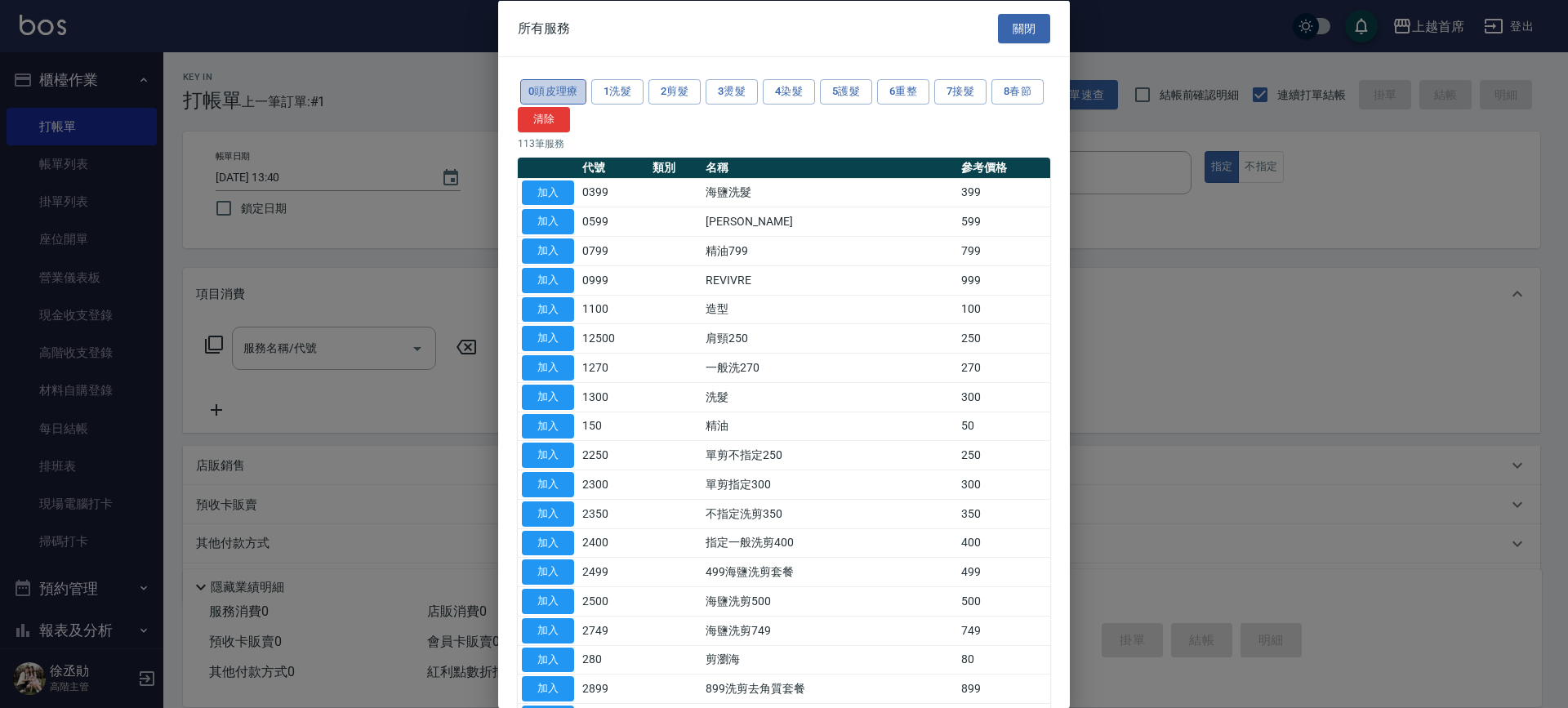
click at [565, 88] on button "0頭皮理療" at bounding box center [553, 91] width 66 height 26
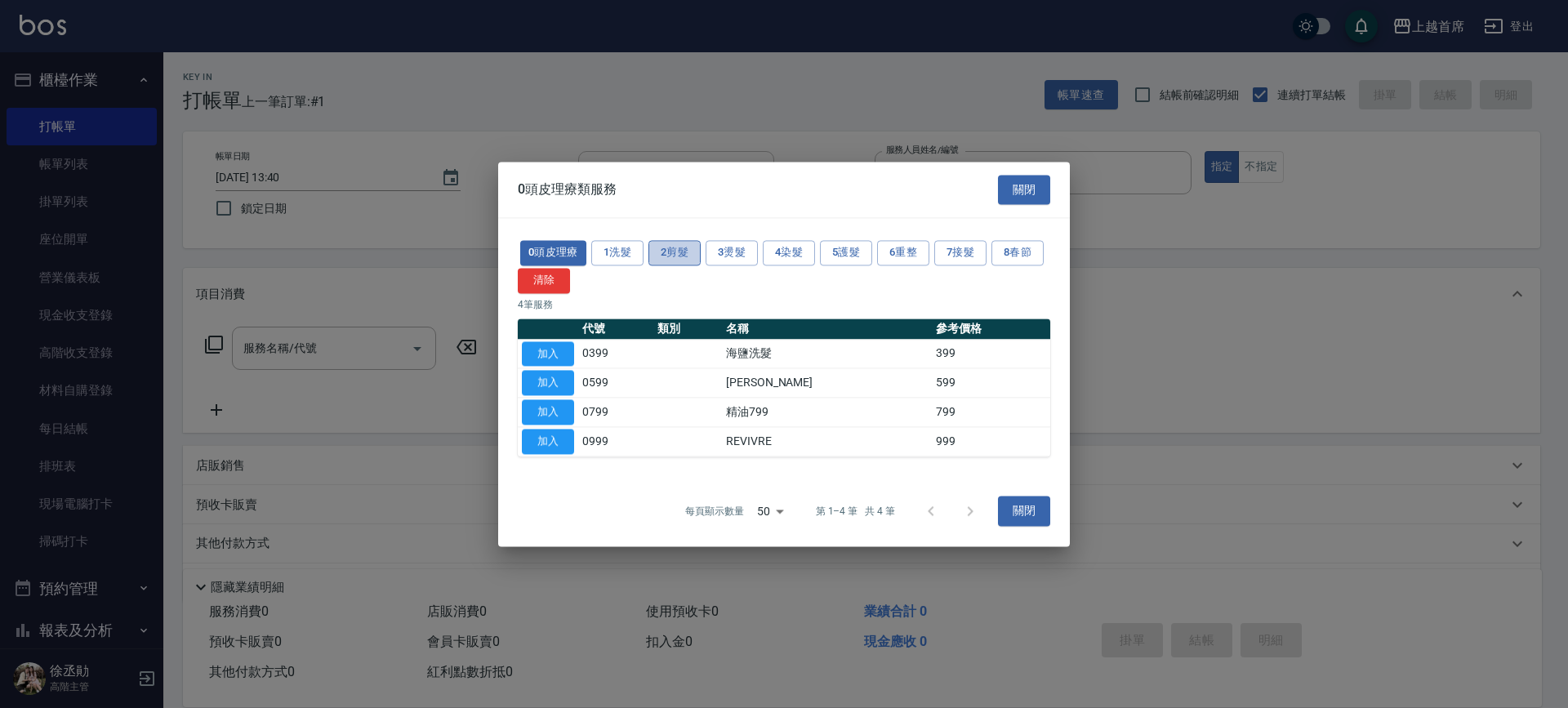
click at [686, 257] on button "2剪髮" at bounding box center [674, 252] width 52 height 26
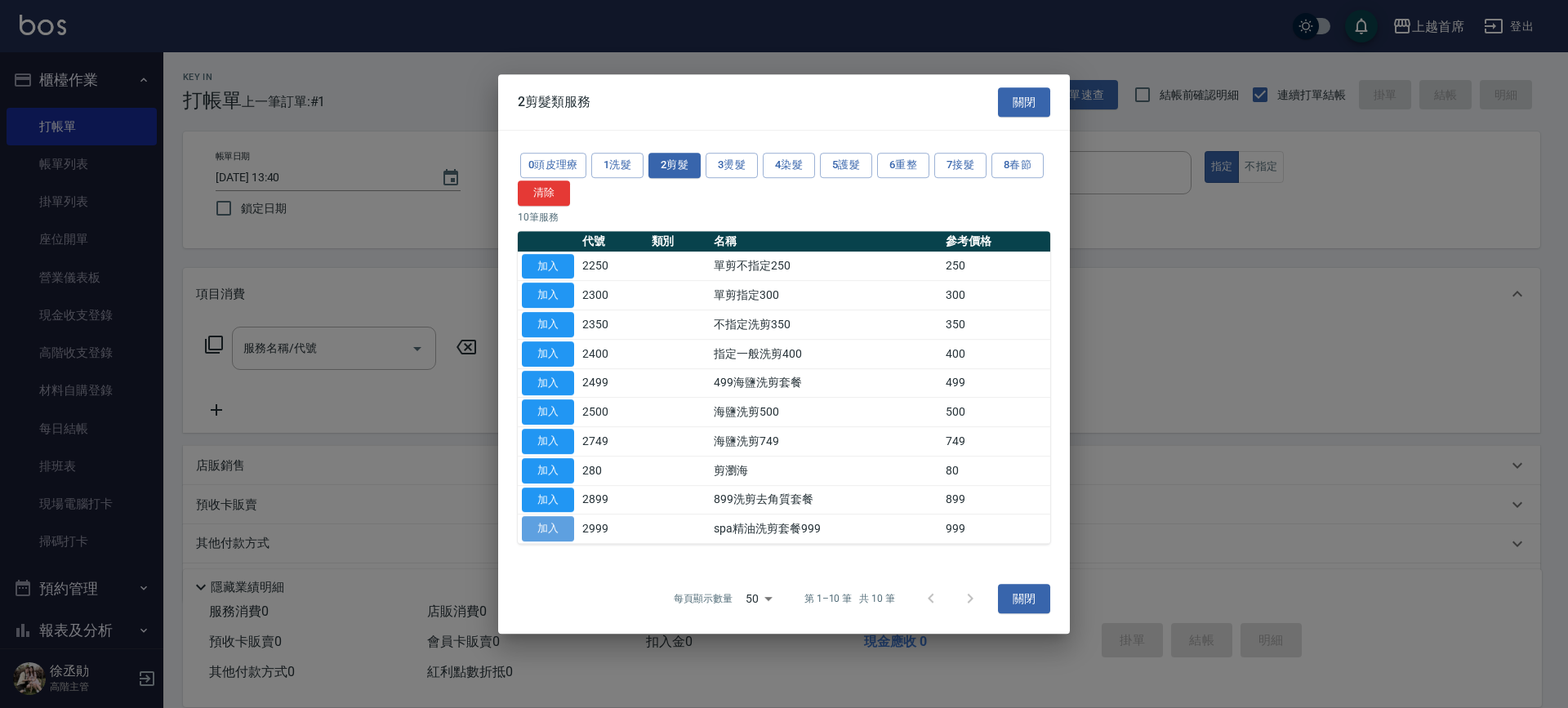
click at [564, 532] on button "加入" at bounding box center [547, 528] width 52 height 26
type input "spa精油洗剪套餐999(2999)"
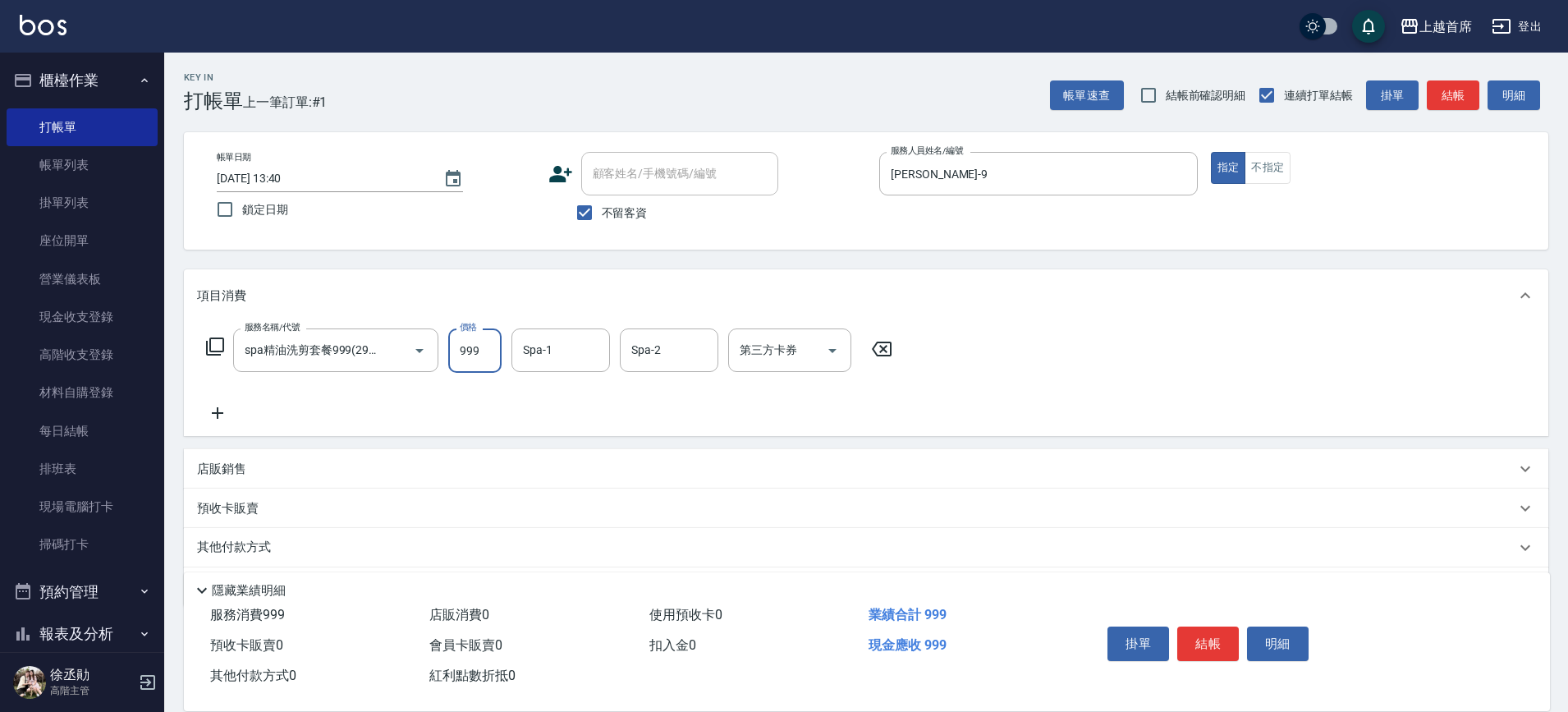
click at [481, 344] on input "999" at bounding box center [475, 351] width 53 height 44
type input "949"
type input "[PERSON_NAME]-24"
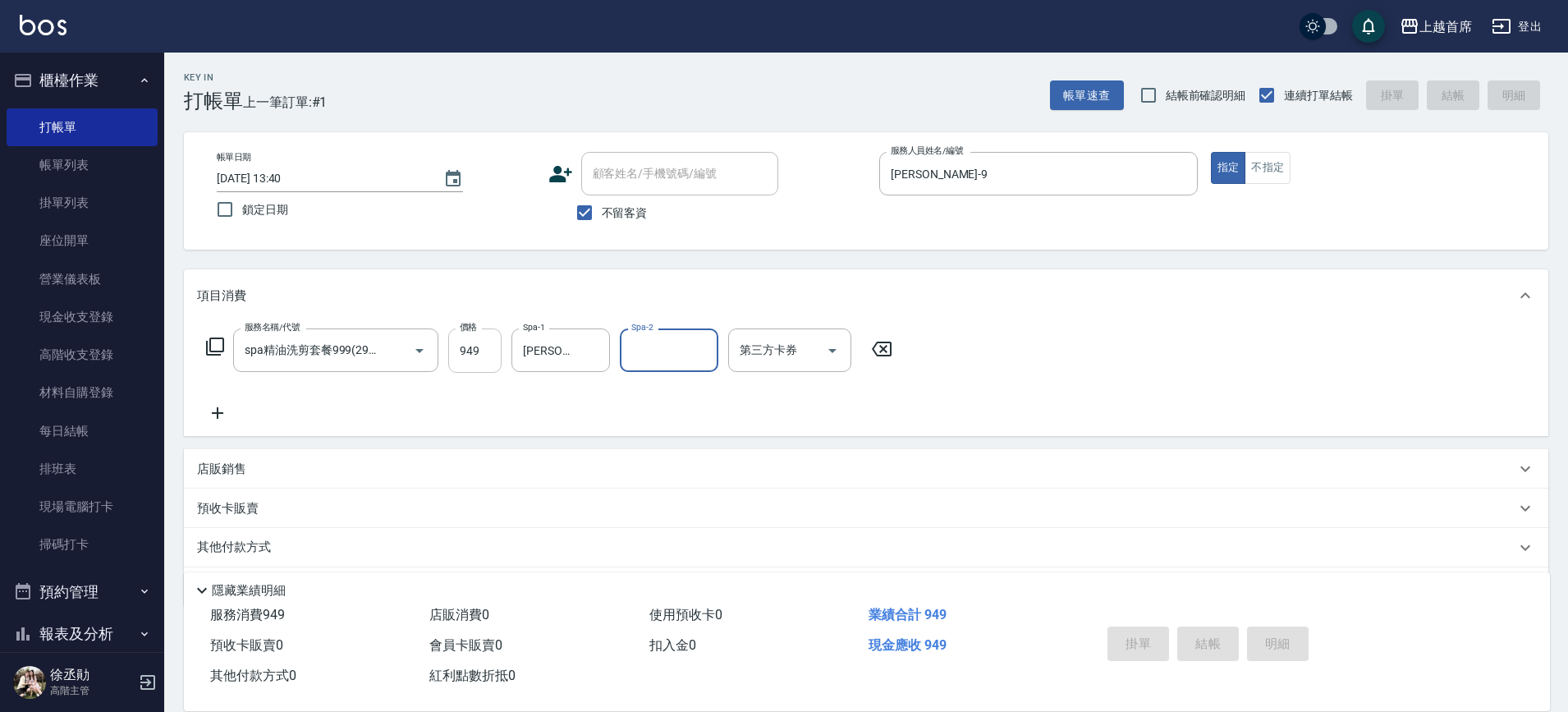
type input "[DATE] 13:41"
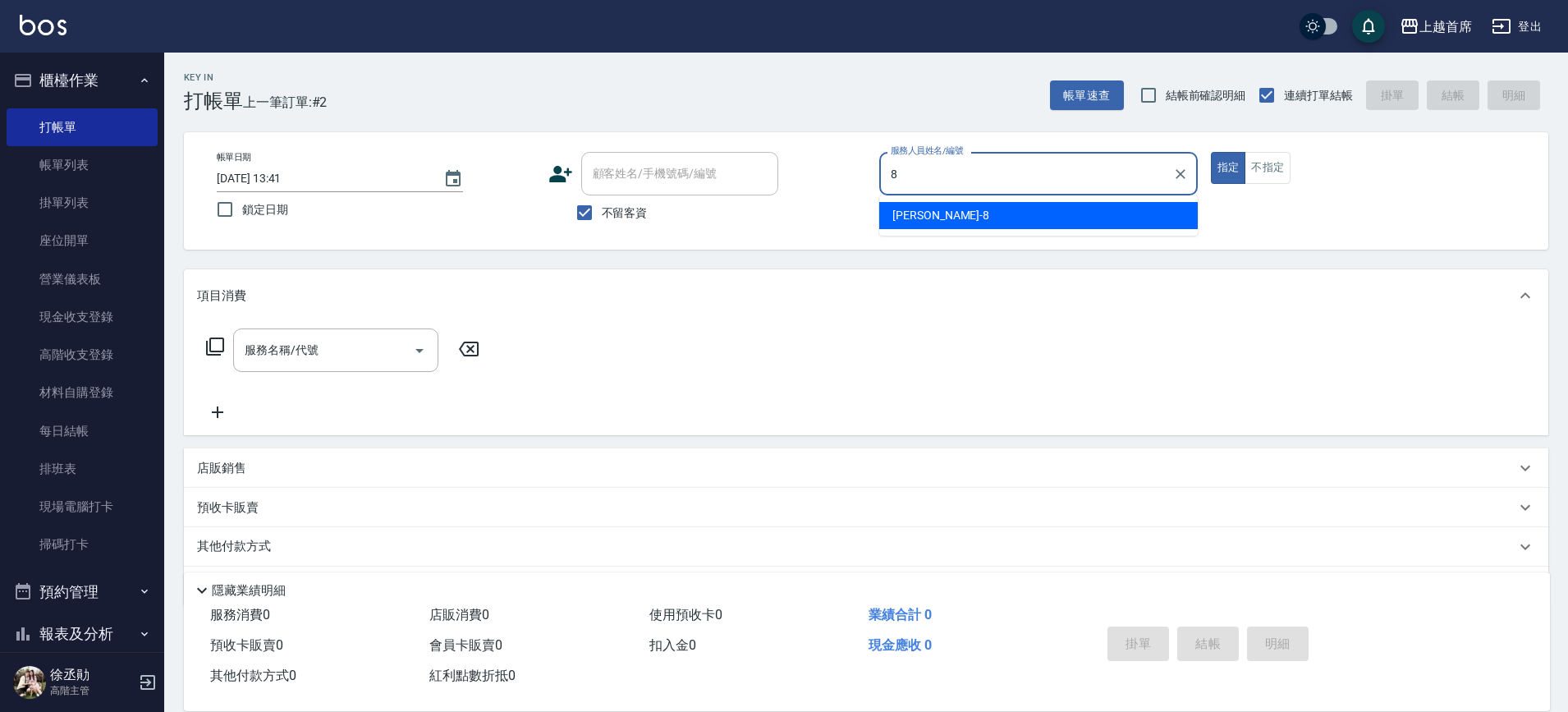
type input "[PERSON_NAME]好-8"
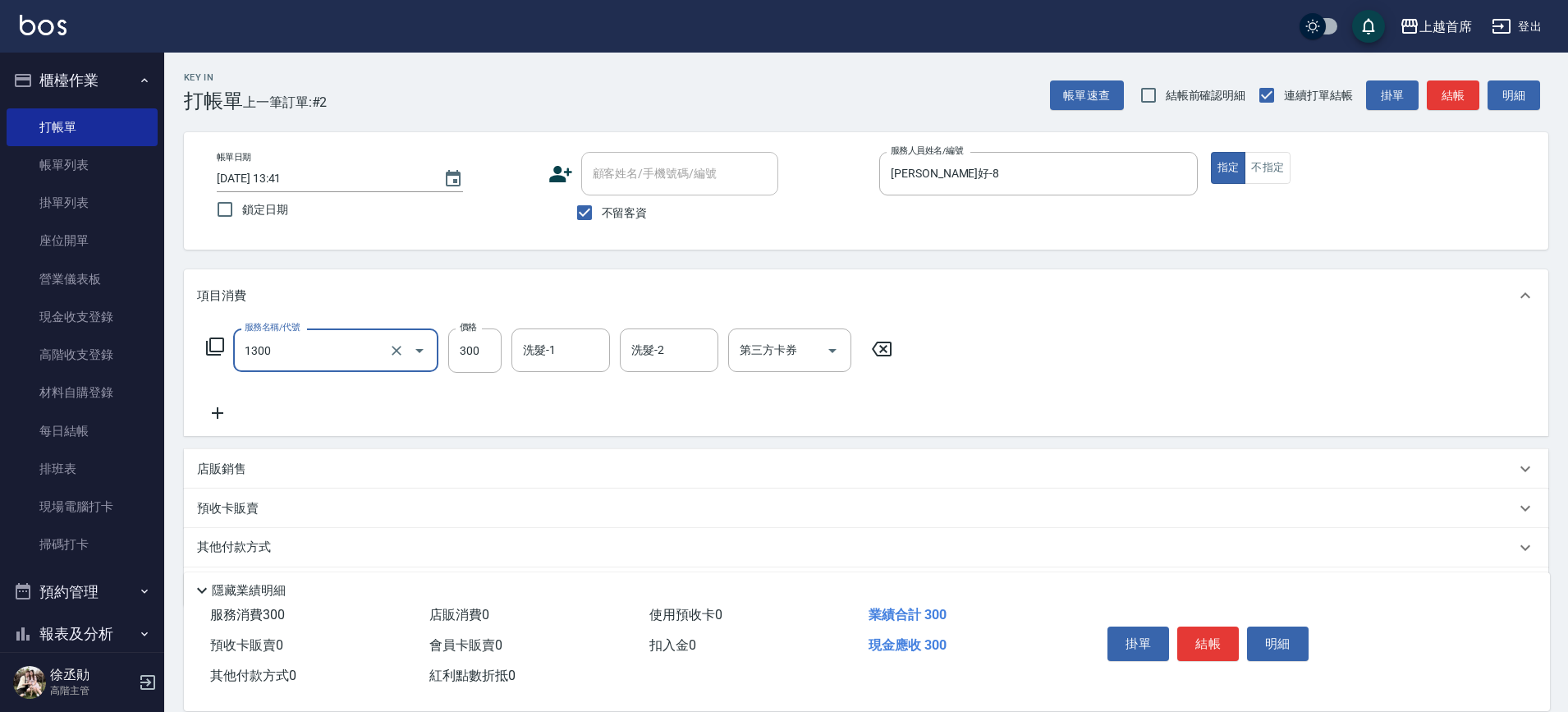
type input "洗髮(1300)"
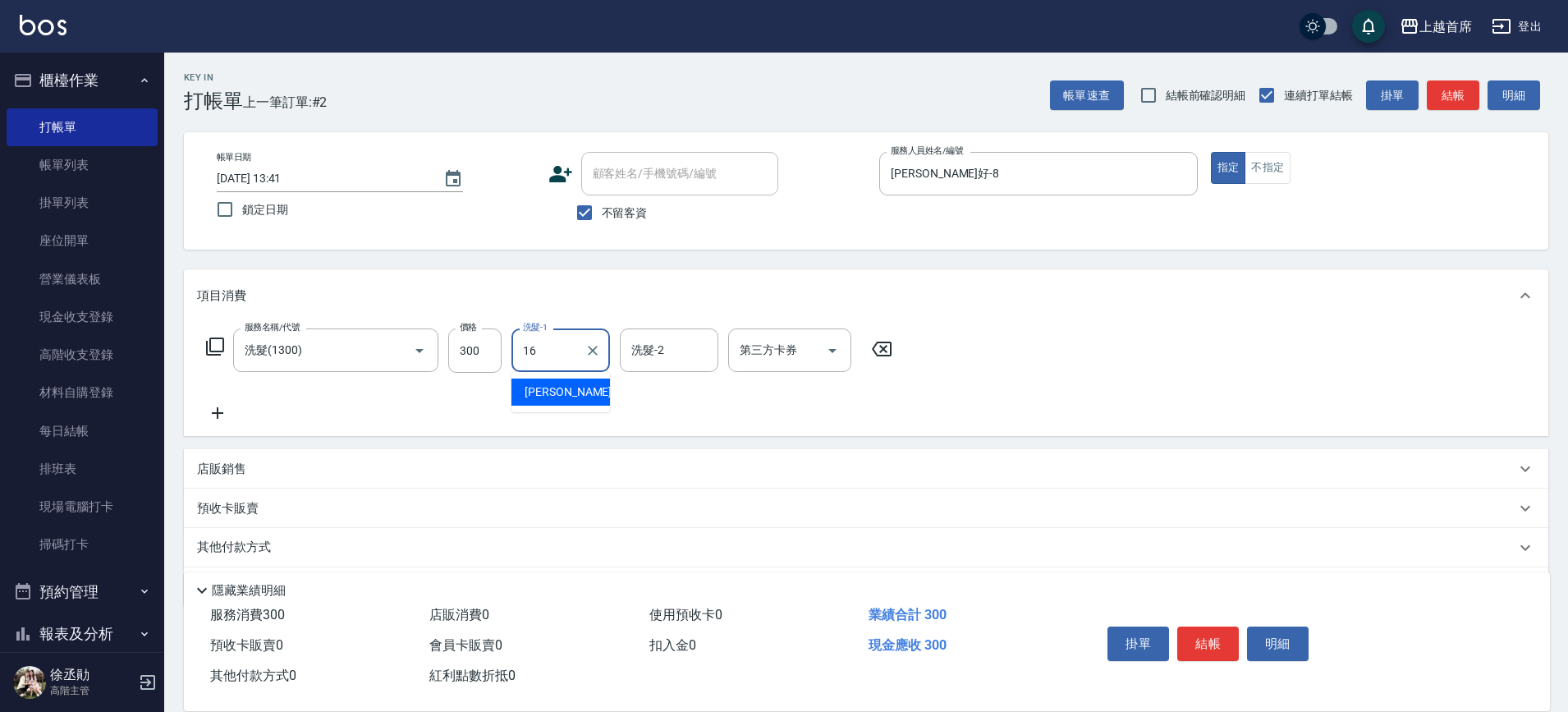
type input "[PERSON_NAME]-16"
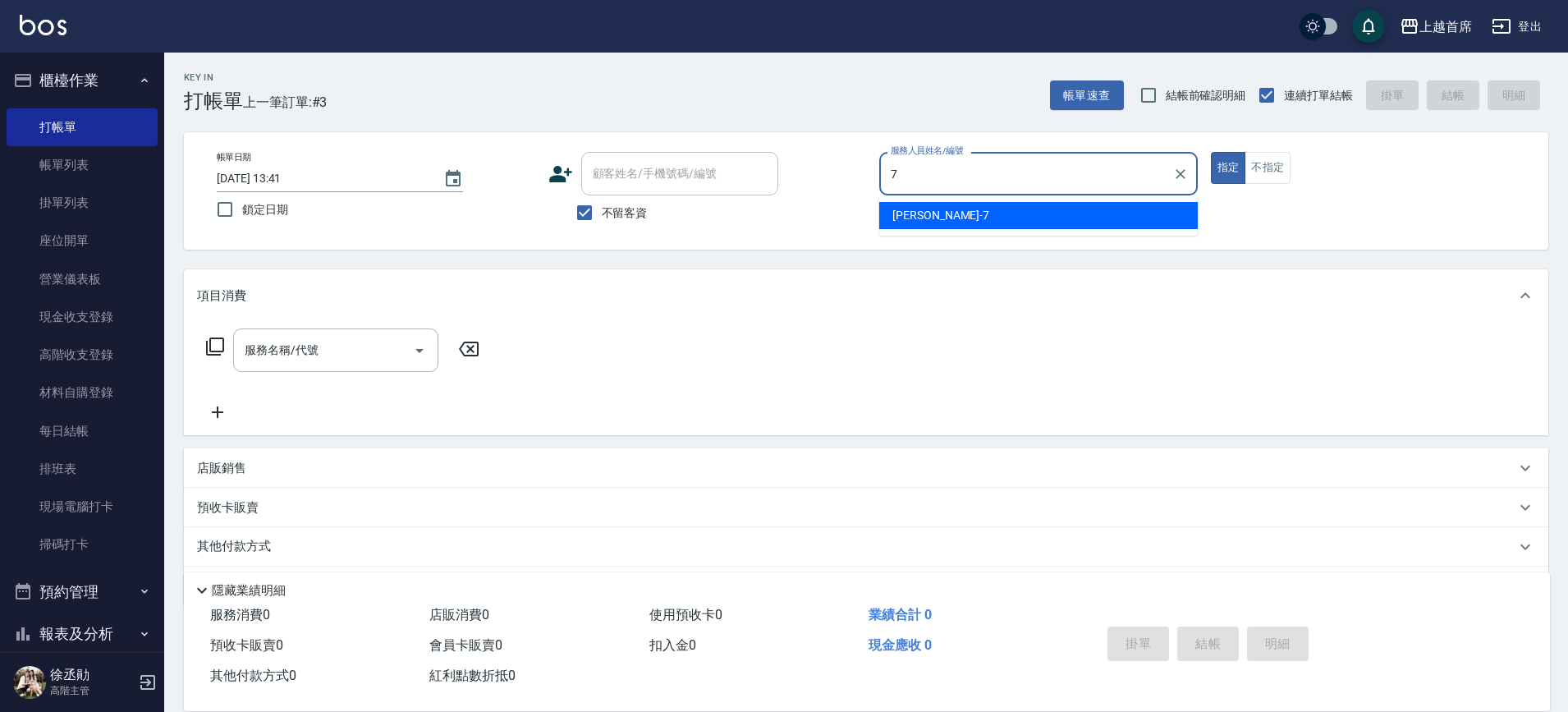
type input "[PERSON_NAME]-7"
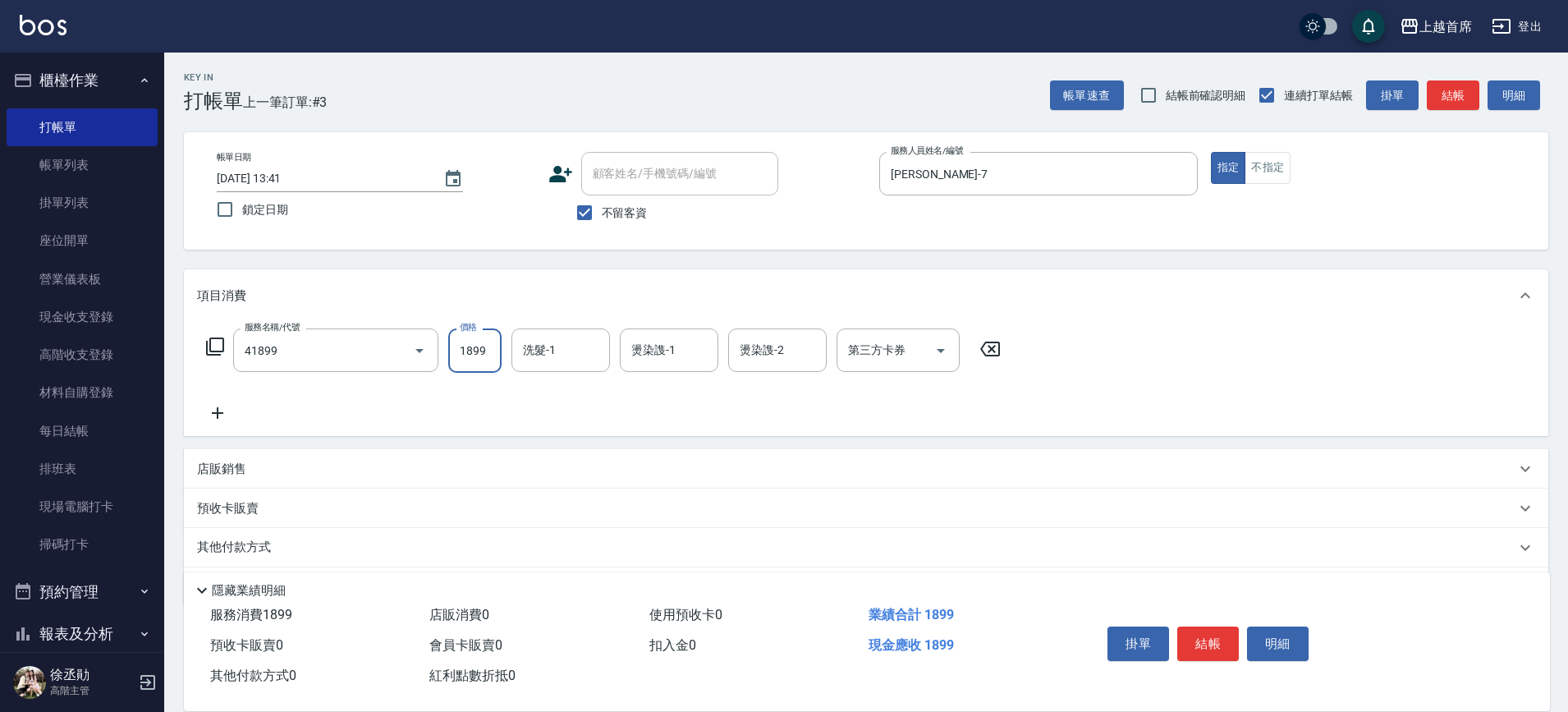
type input "染髮D餐(41899)"
type input "2000"
type input "[PERSON_NAME]-24"
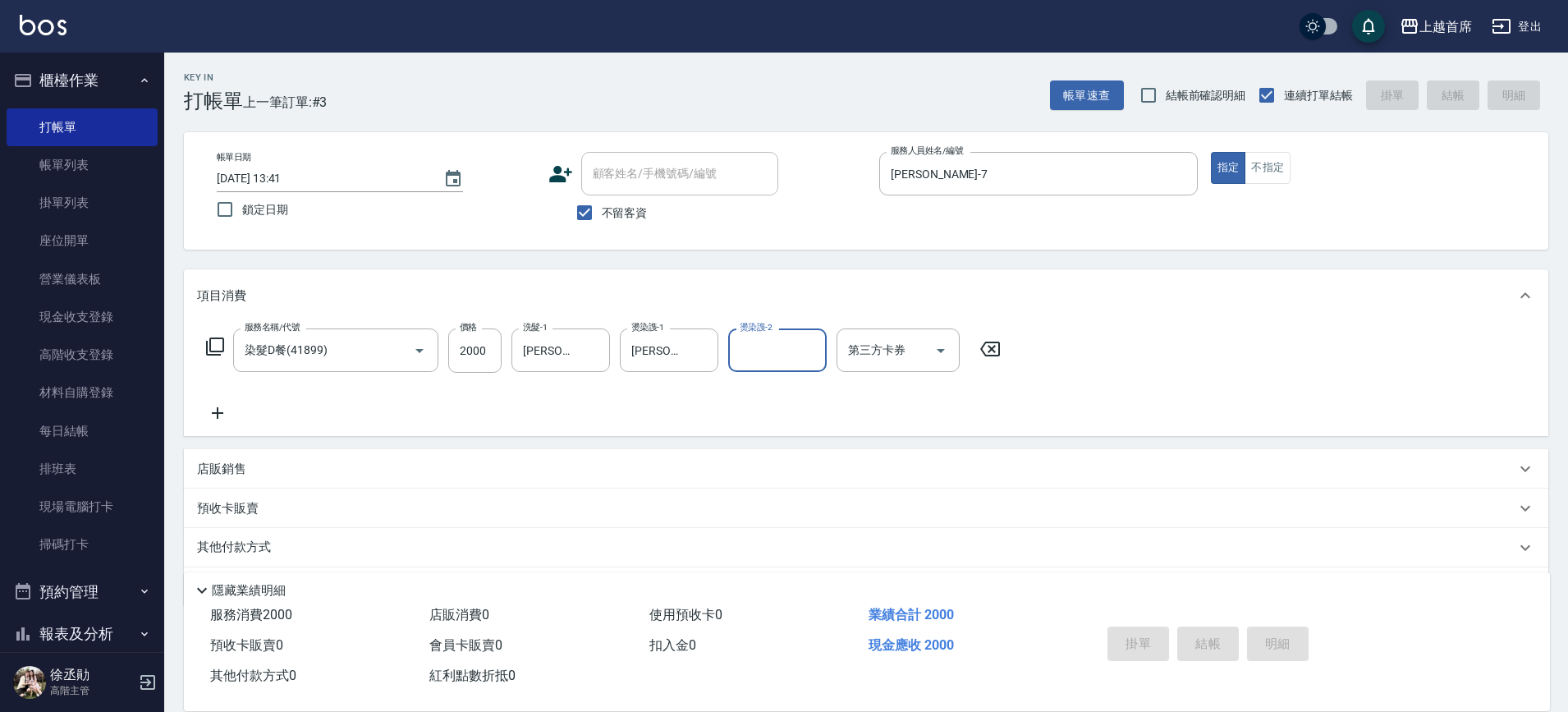
type input "[DATE] 13:42"
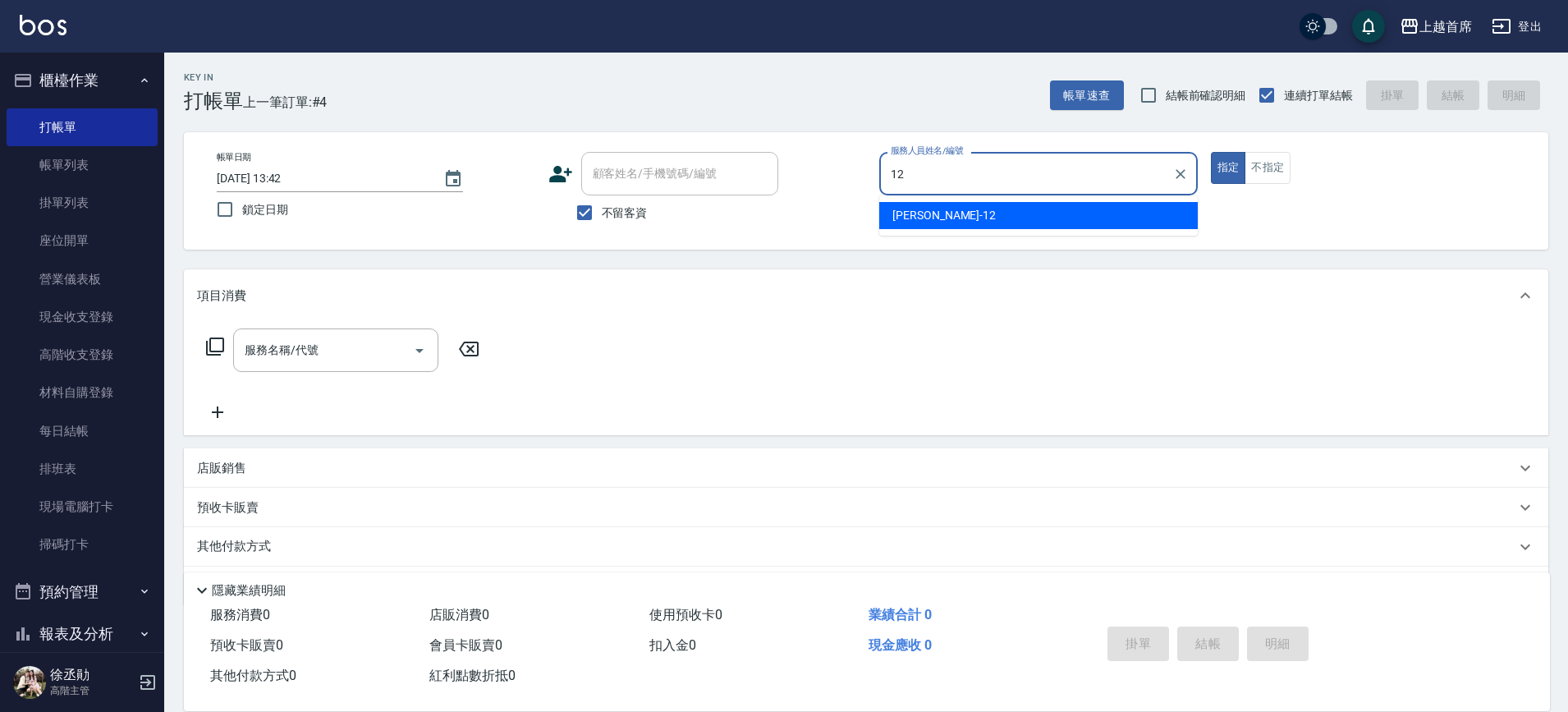
type input "[PERSON_NAME]-12"
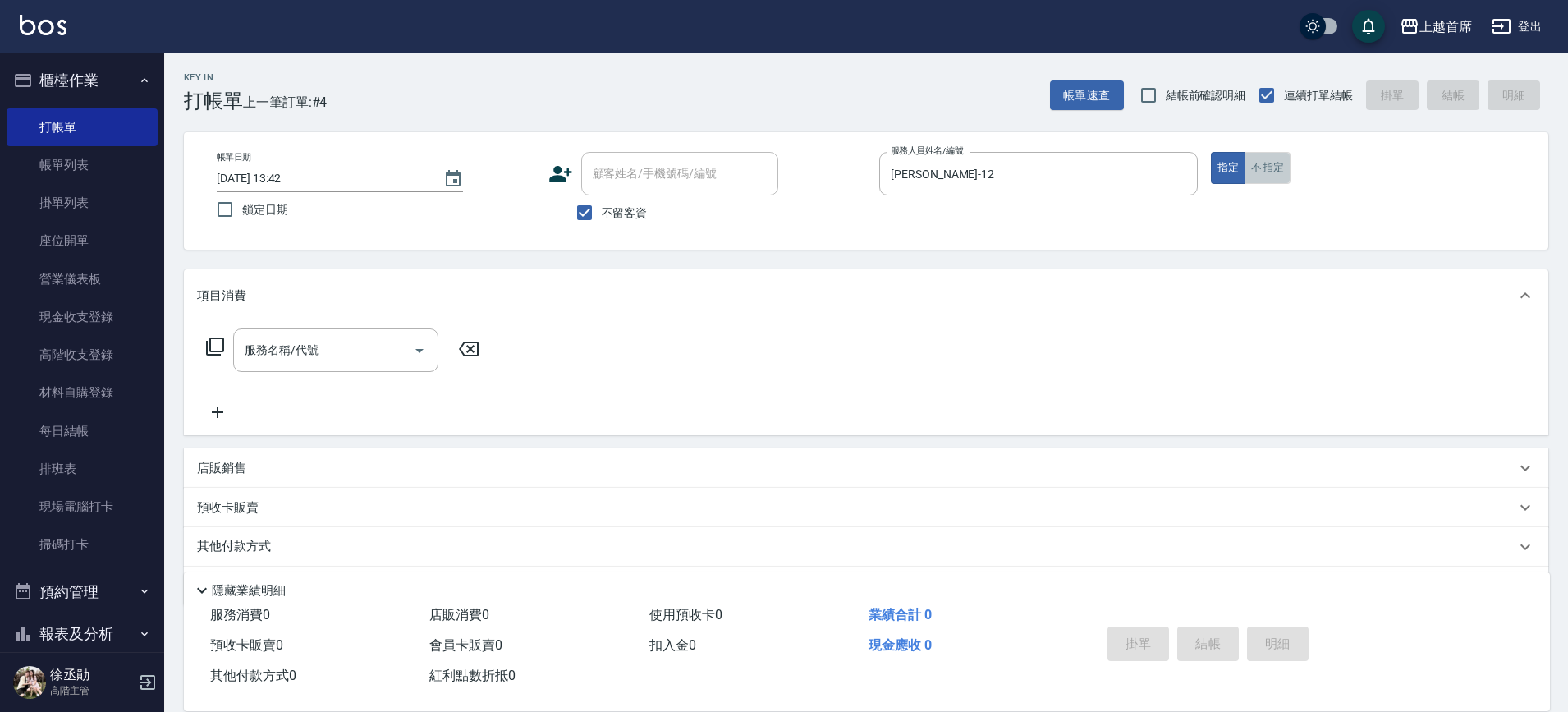
click at [1265, 175] on button "不指定" at bounding box center [1268, 168] width 46 height 32
type button "false"
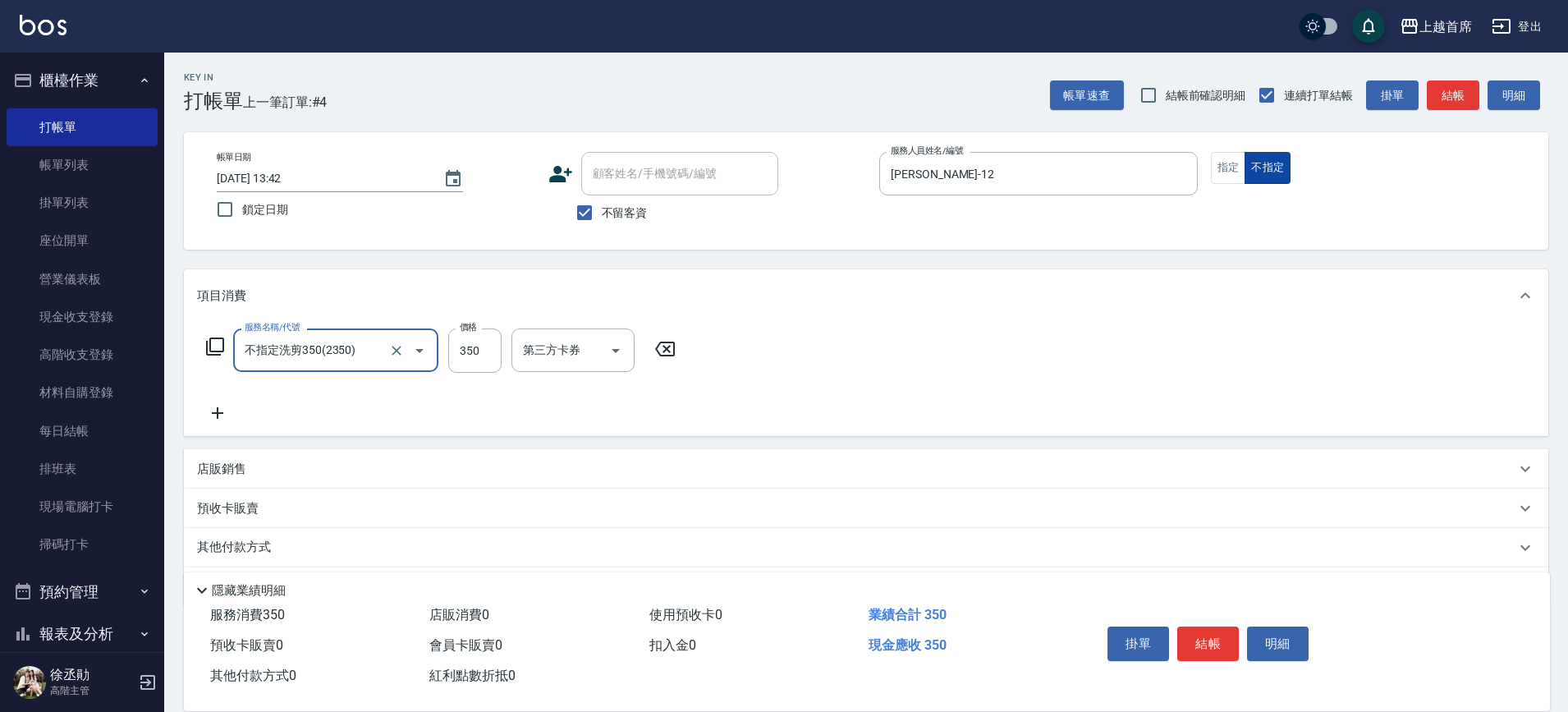
type input "不指定洗剪350(2350)"
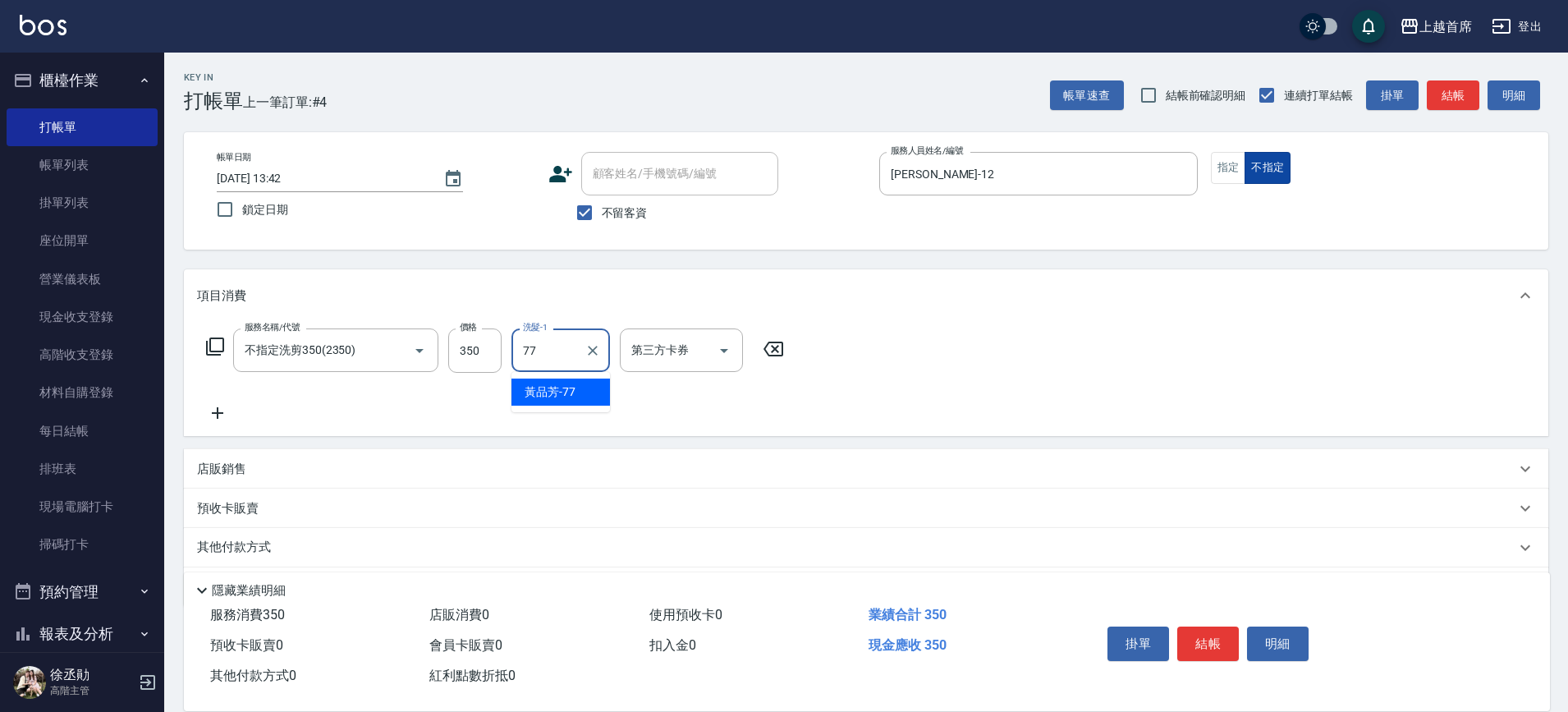
type input "[PERSON_NAME]-77"
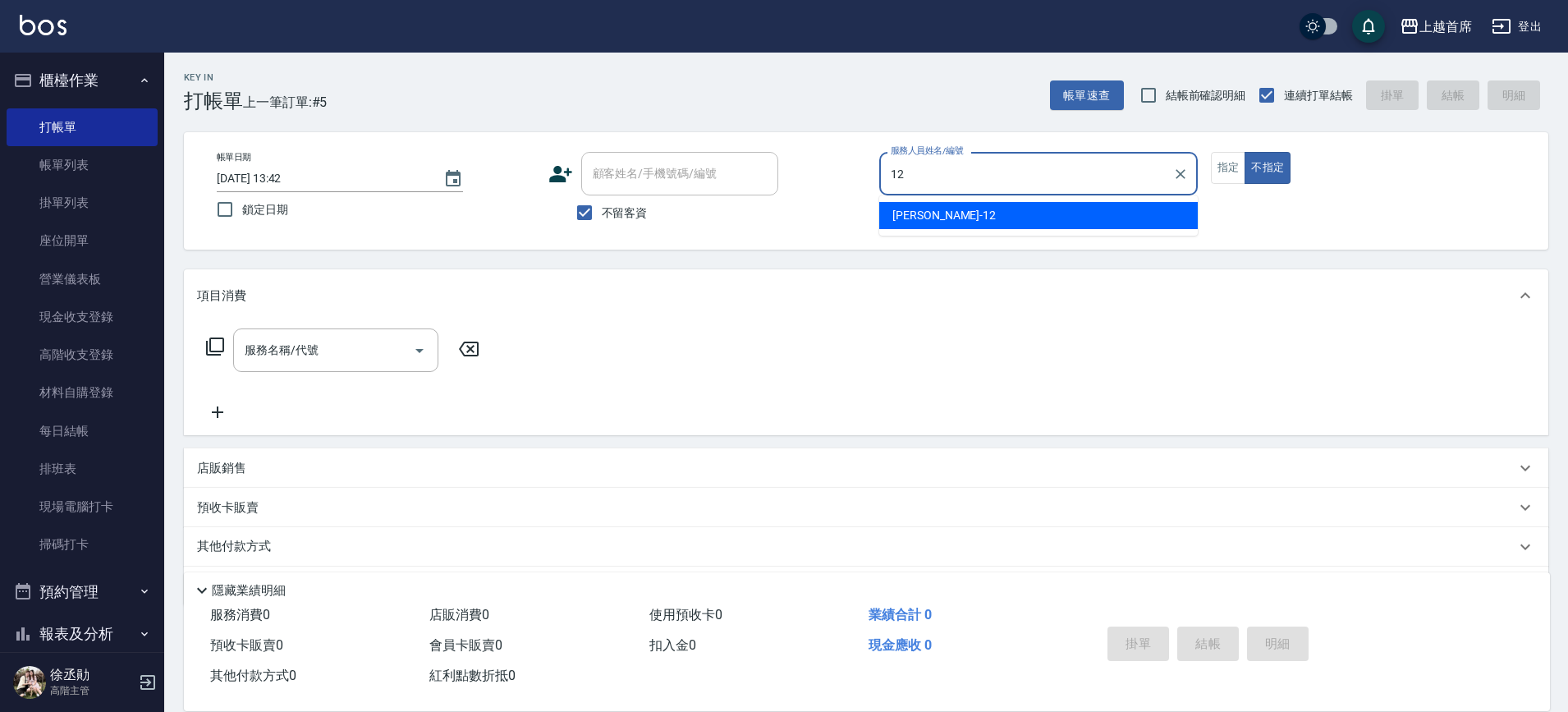
type input "[PERSON_NAME]-12"
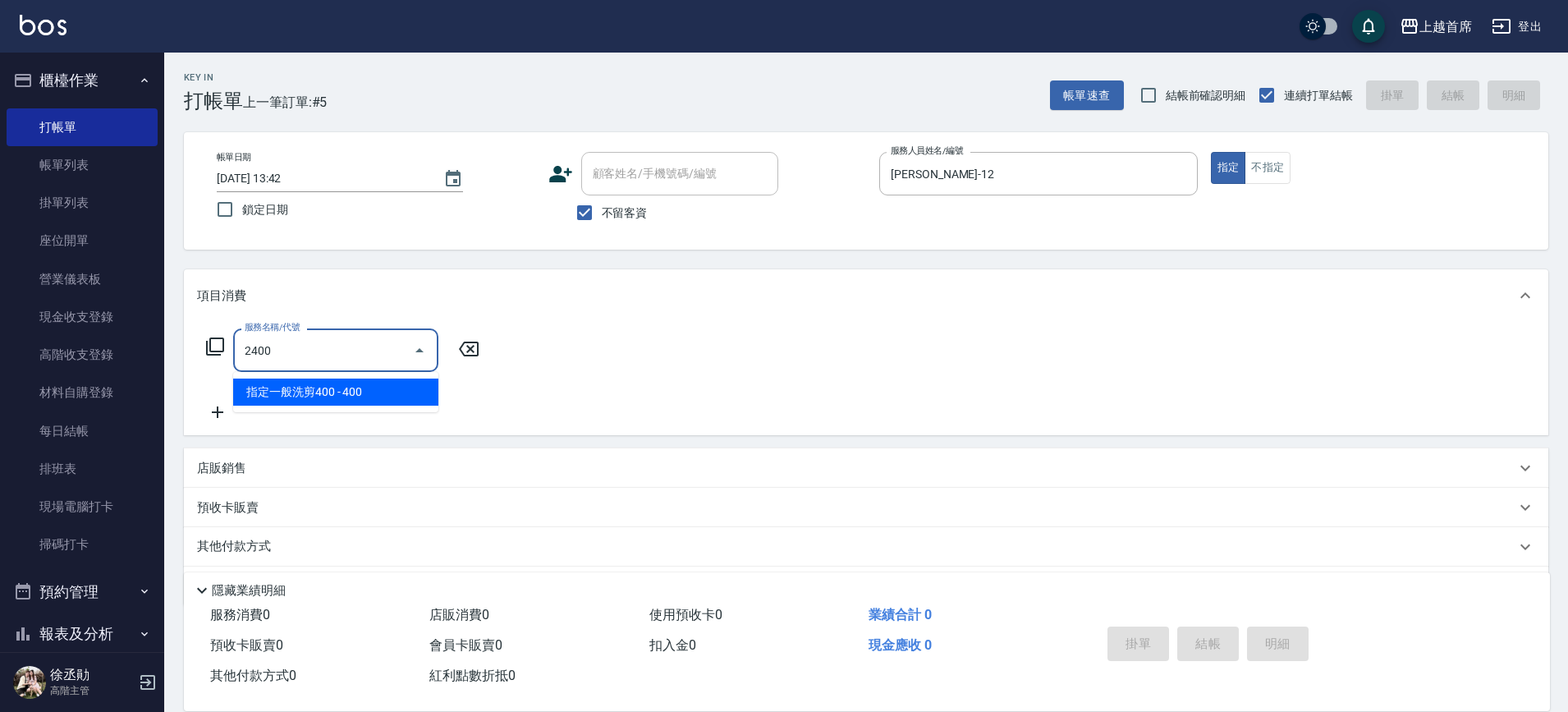
type input "指定一般洗剪400(2400)"
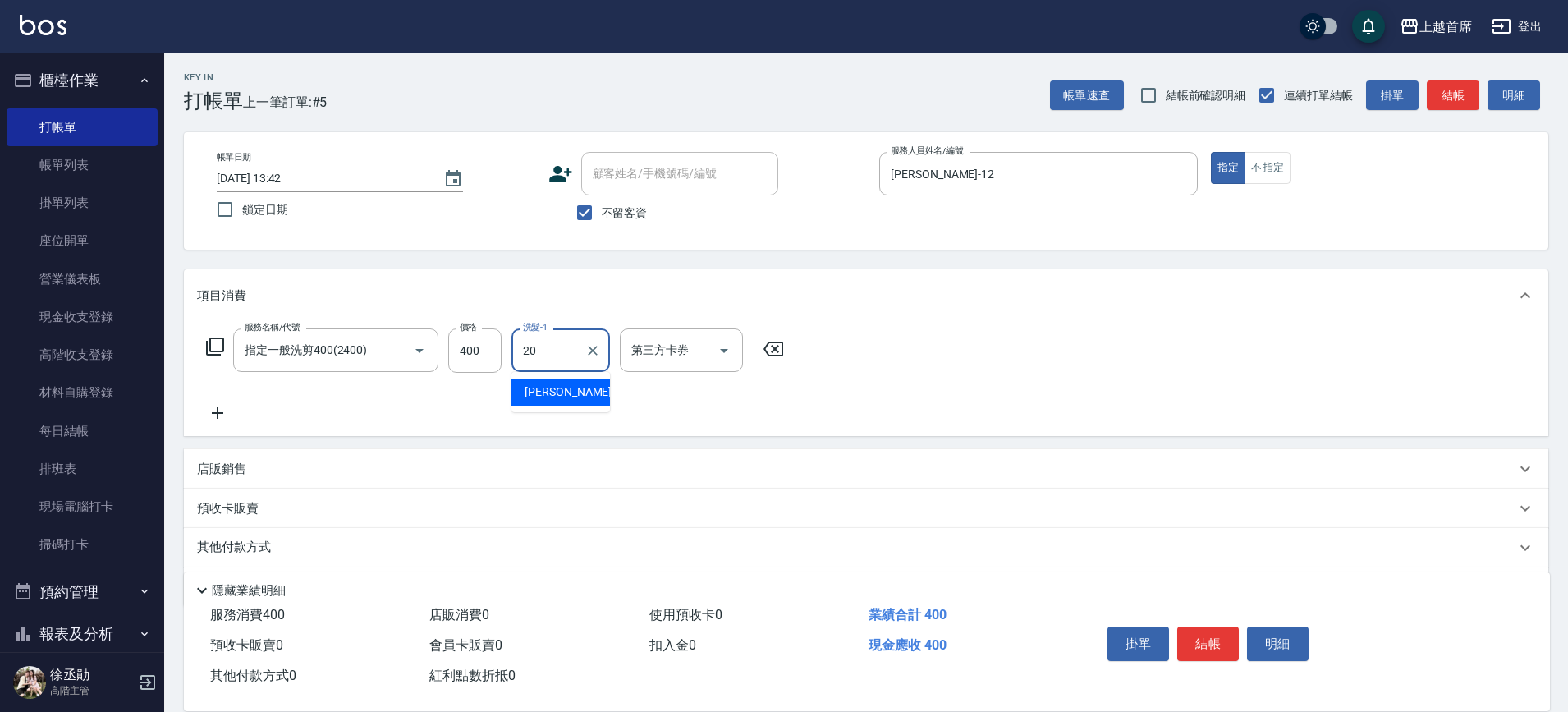
type input "[PERSON_NAME]-20"
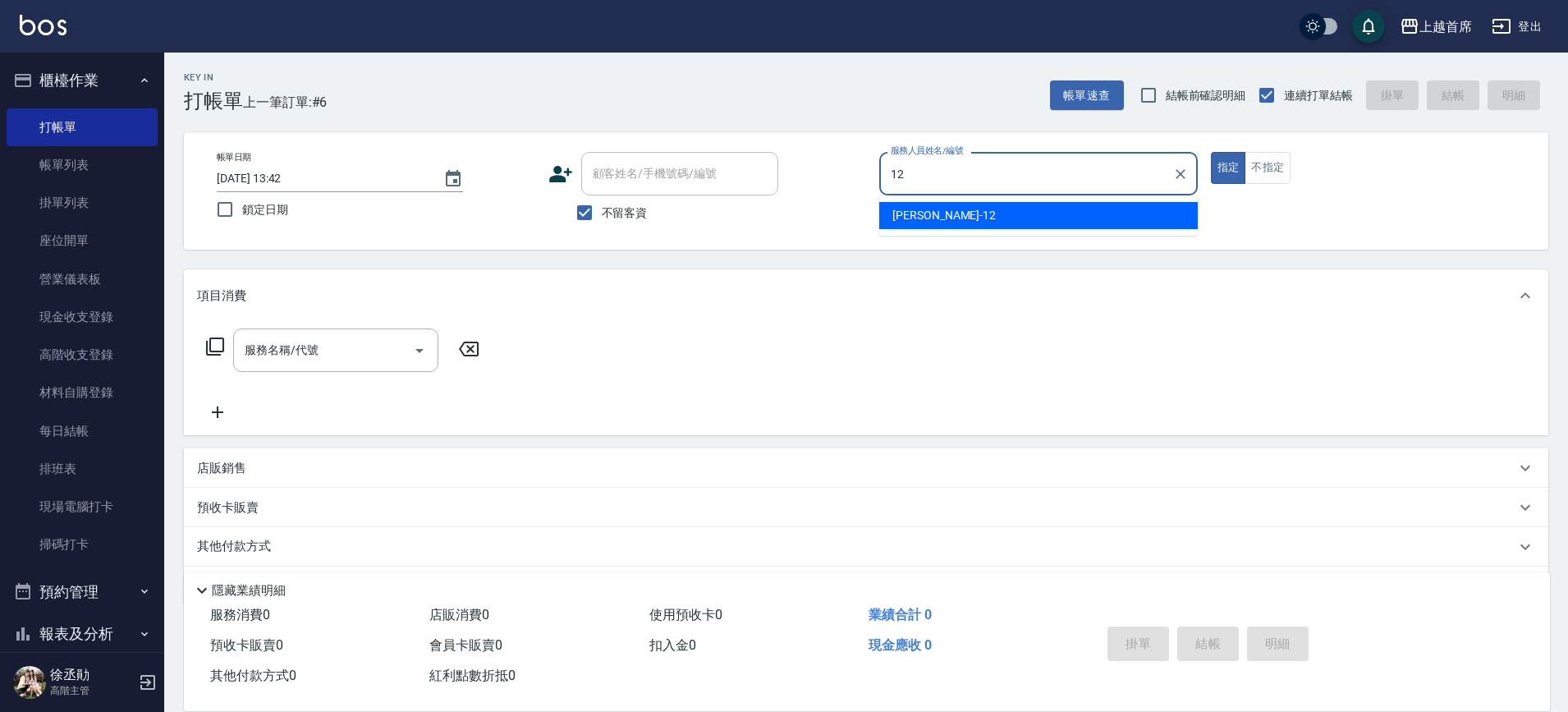
type input "[PERSON_NAME]-12"
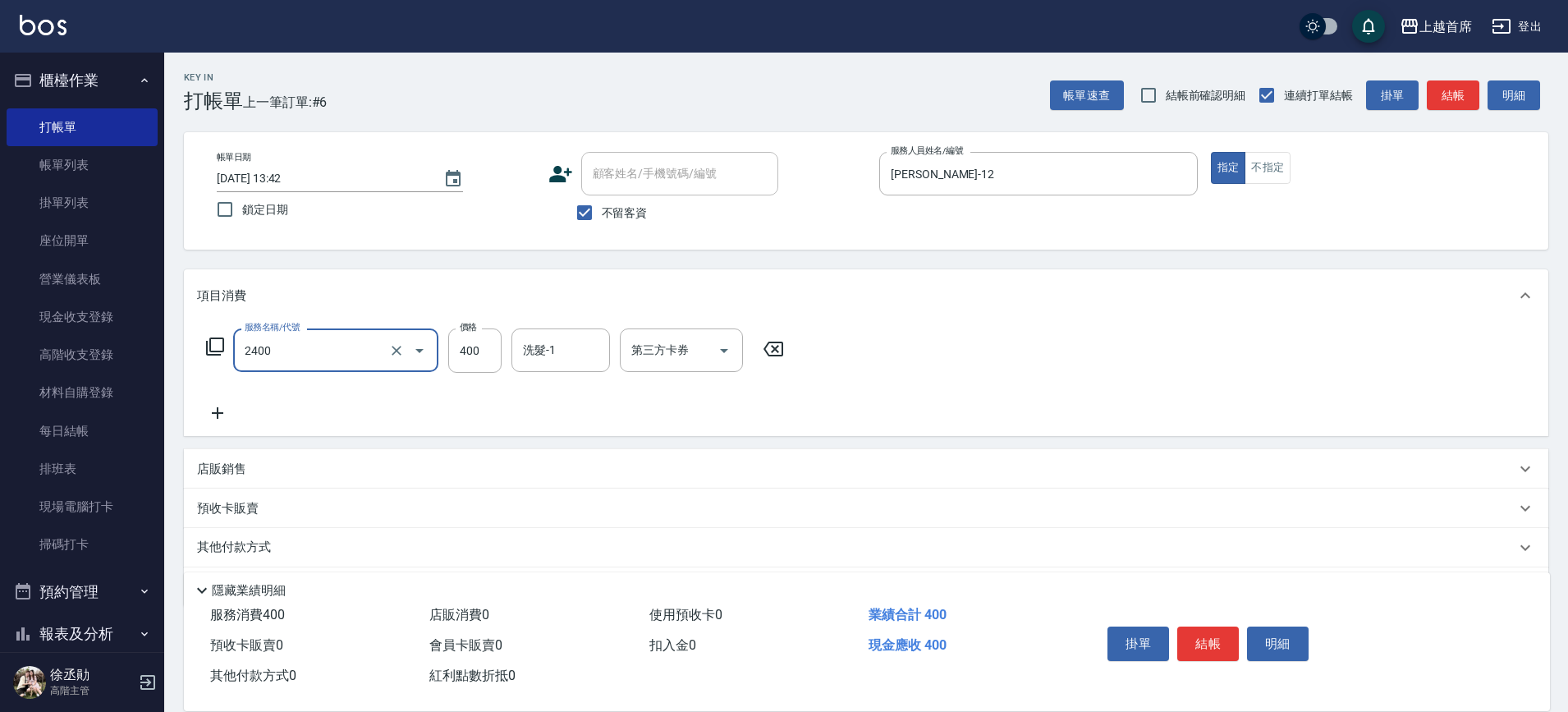
type input "指定一般洗剪400(2400)"
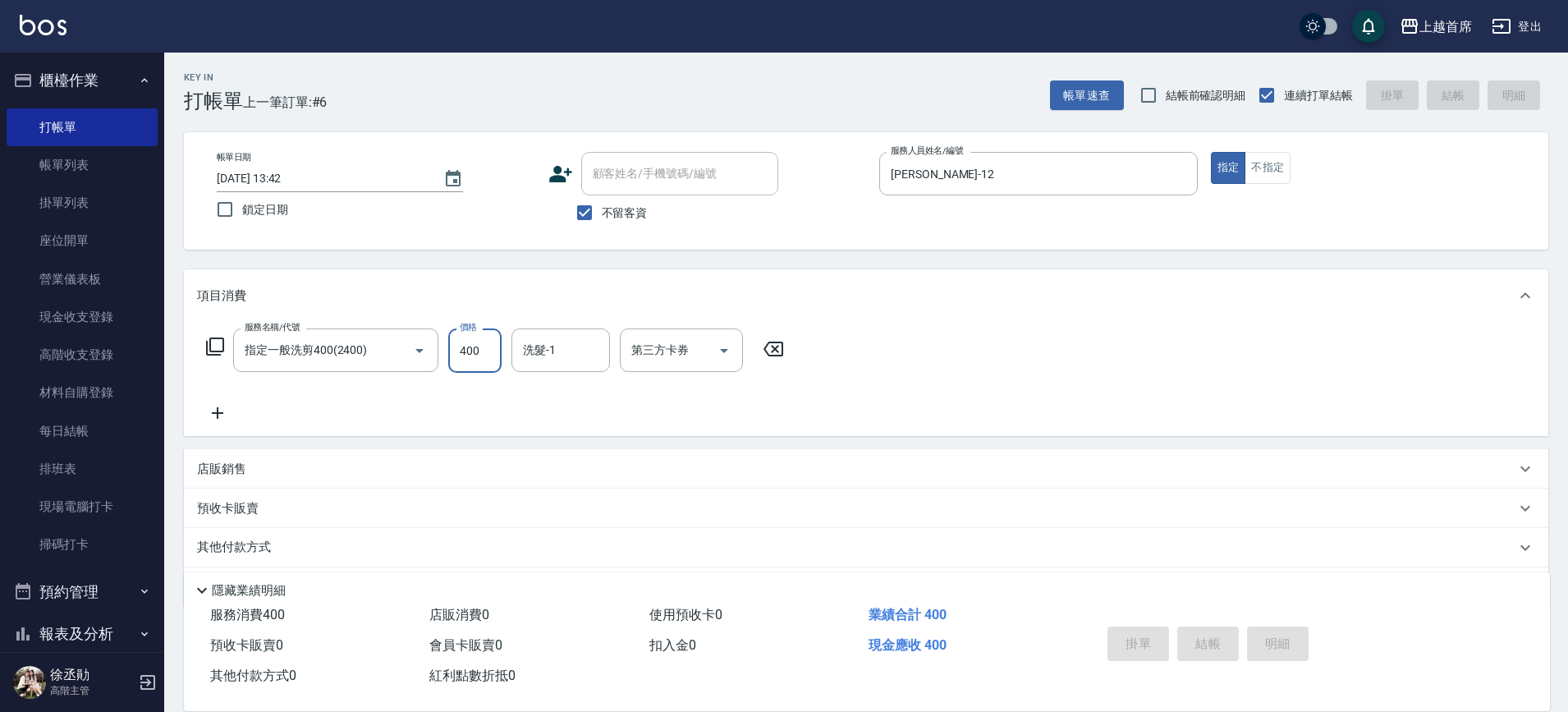
type input "[DATE] 13:57"
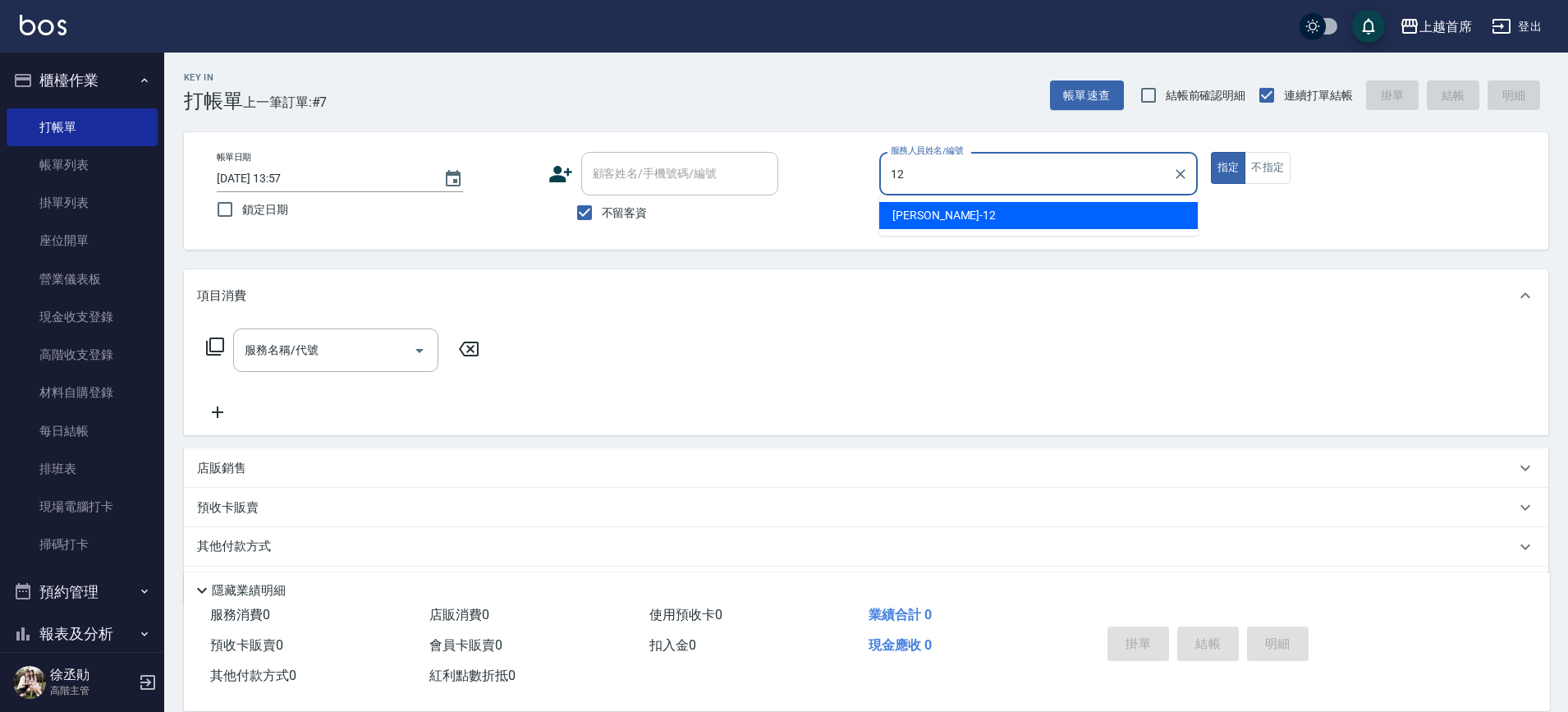
type input "[PERSON_NAME]-12"
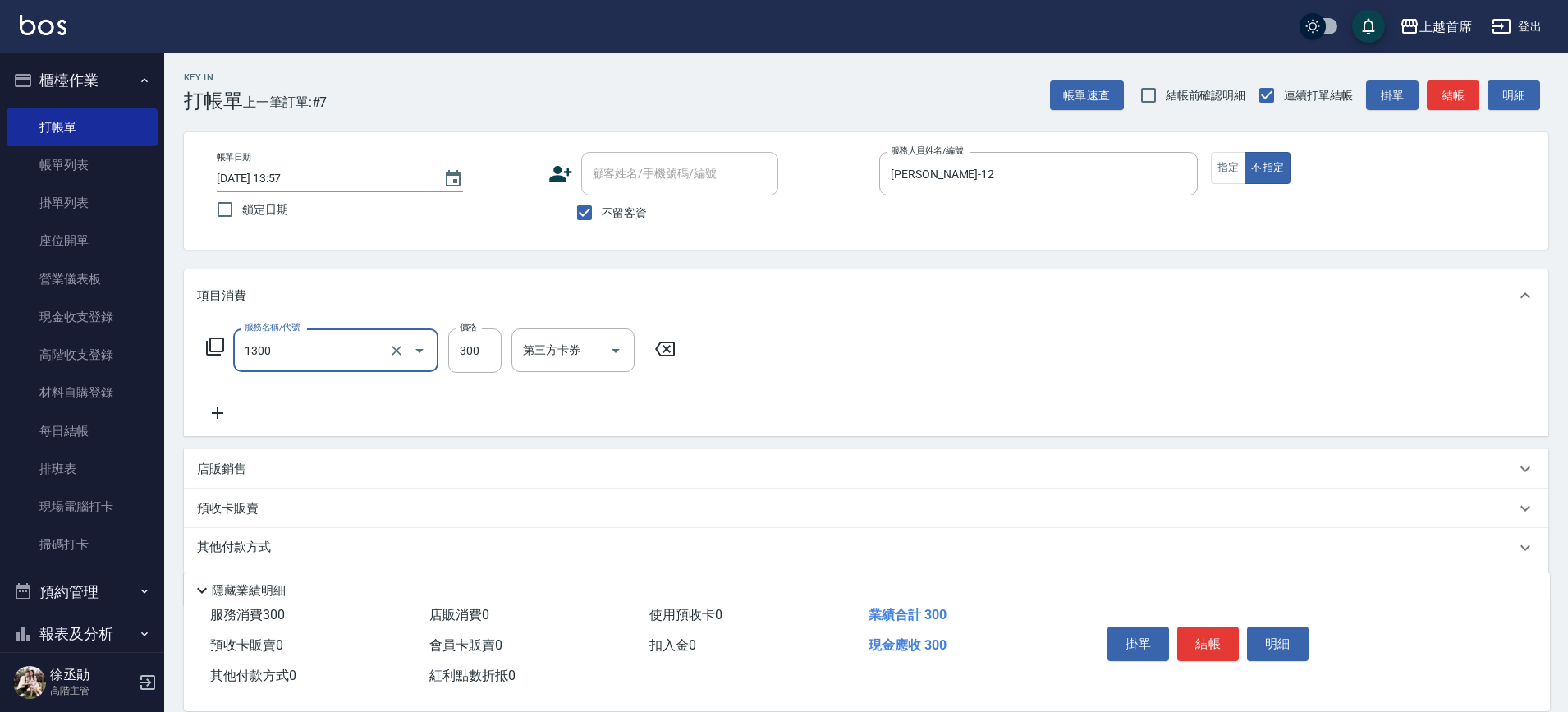
type input "洗髮(1300)"
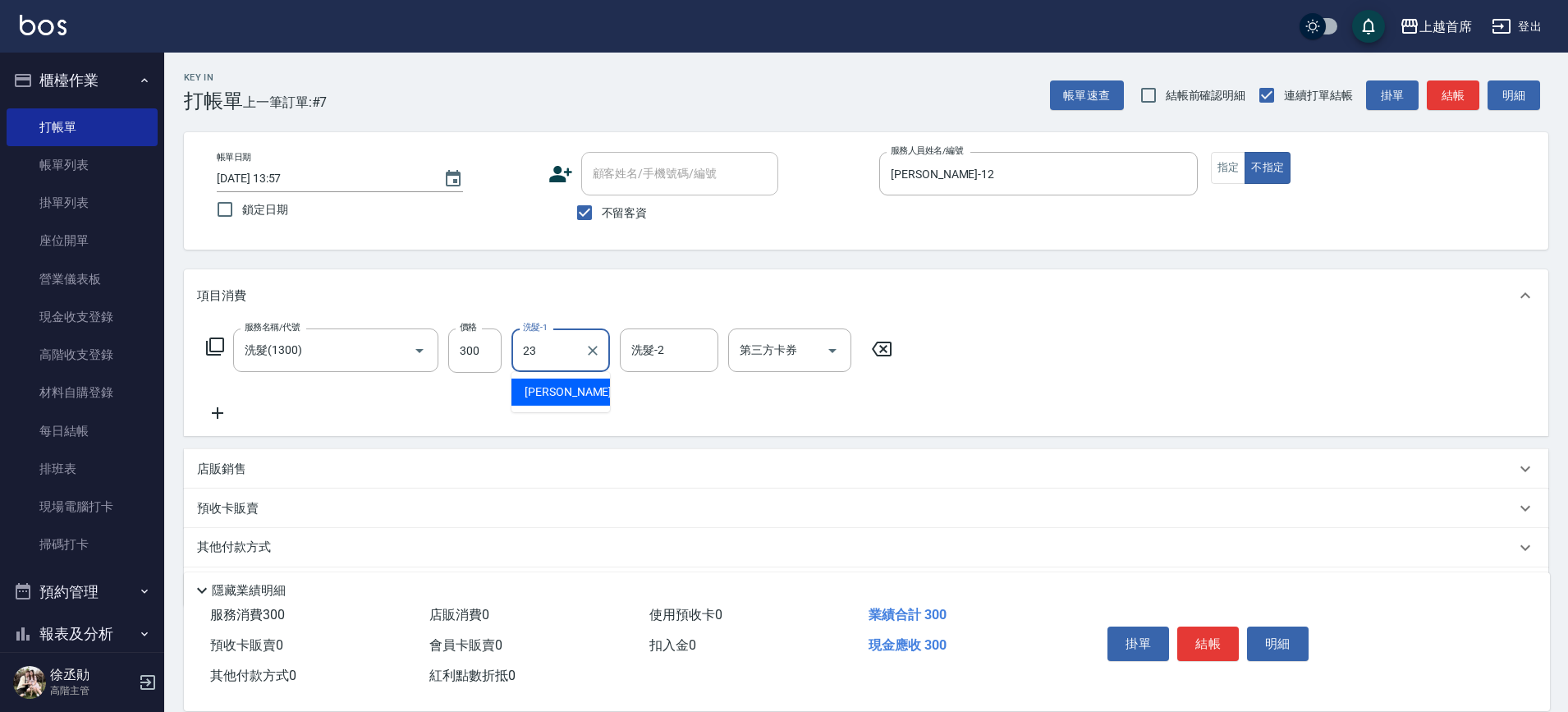
type input "[PERSON_NAME]-23"
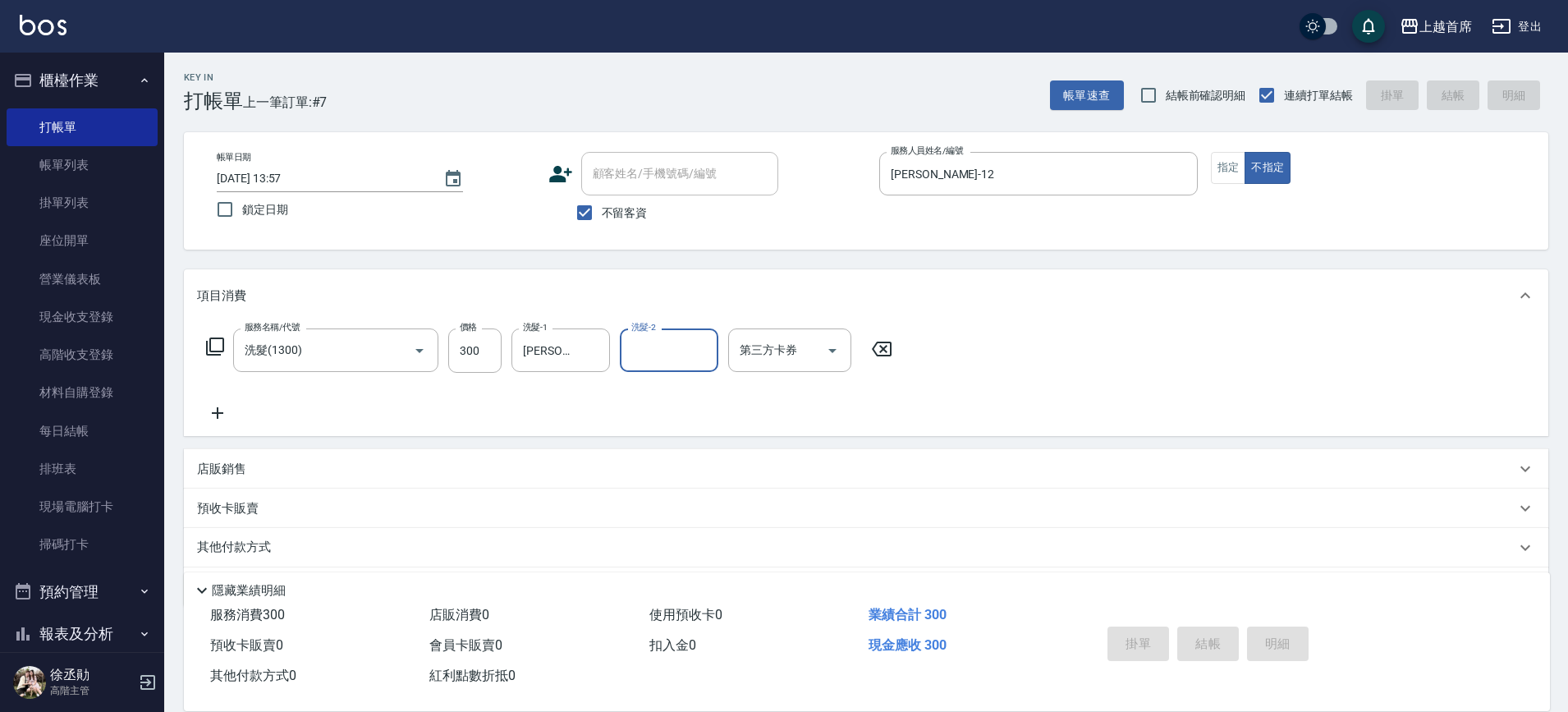
type input "[DATE] 14:04"
